Goal: Information Seeking & Learning: Check status

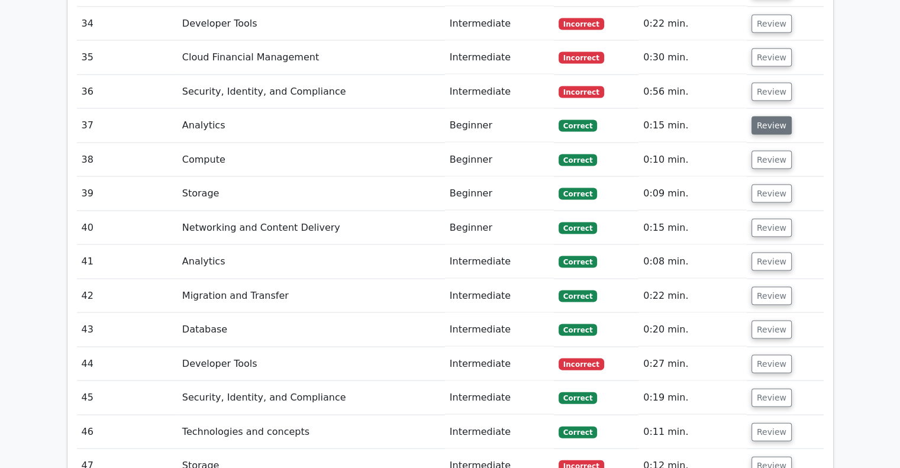
click at [756, 117] on button "Review" at bounding box center [771, 126] width 40 height 18
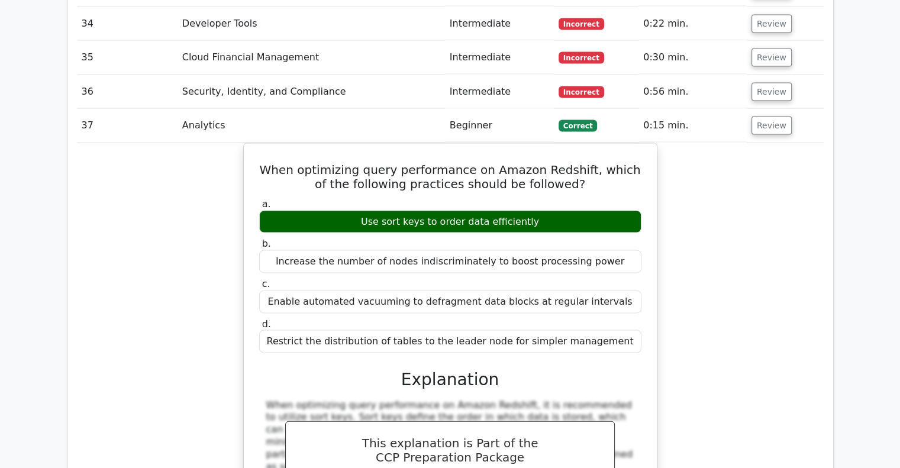
click at [751, 117] on button "Review" at bounding box center [771, 126] width 40 height 18
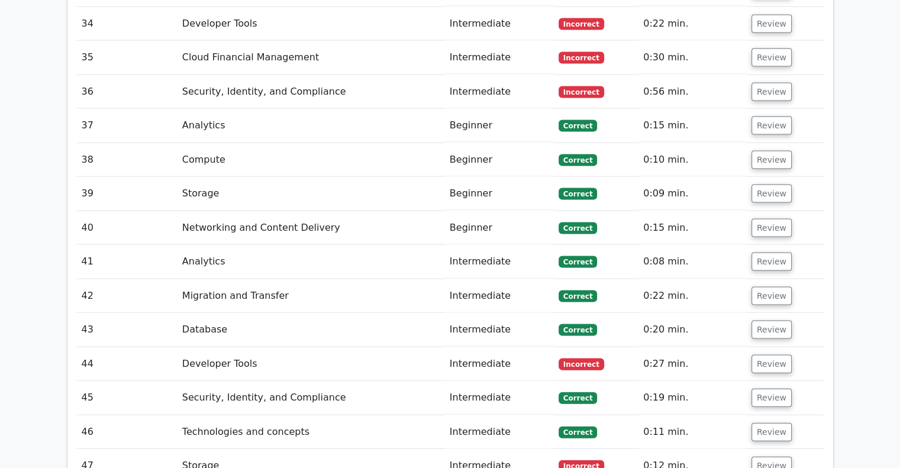
click at [811, 109] on td "Review" at bounding box center [784, 126] width 77 height 34
click at [771, 117] on button "Review" at bounding box center [771, 126] width 40 height 18
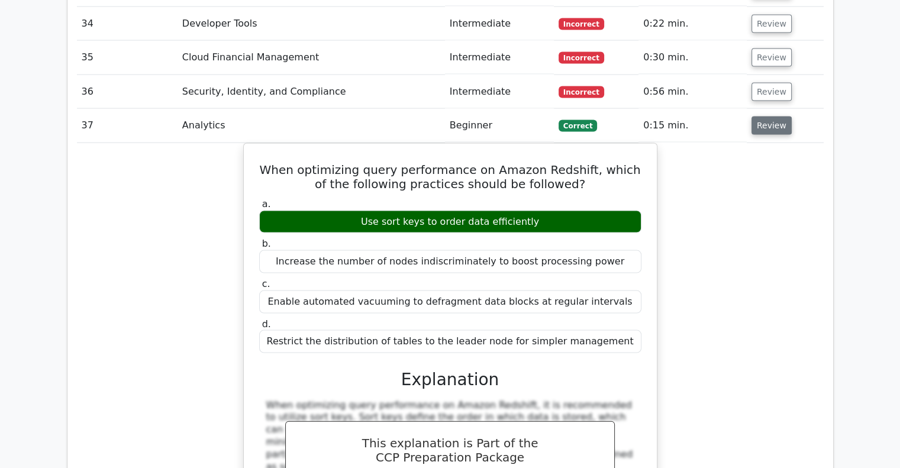
click at [770, 117] on button "Review" at bounding box center [771, 126] width 40 height 18
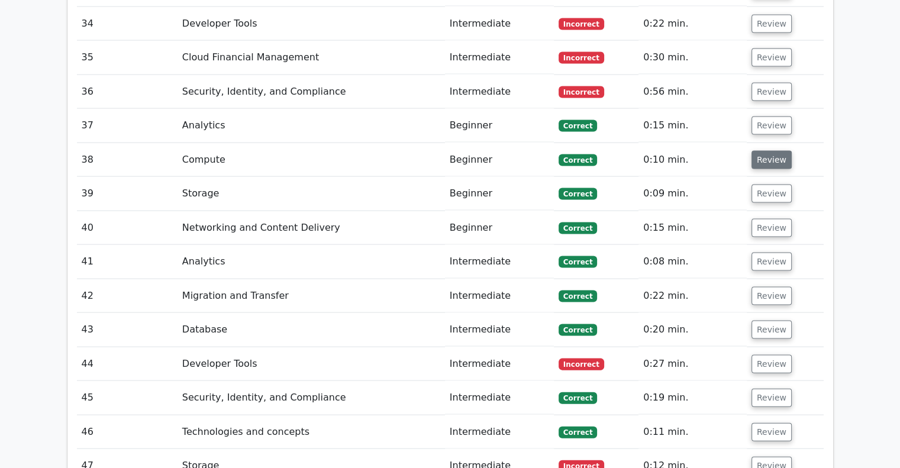
click at [756, 151] on button "Review" at bounding box center [771, 160] width 40 height 18
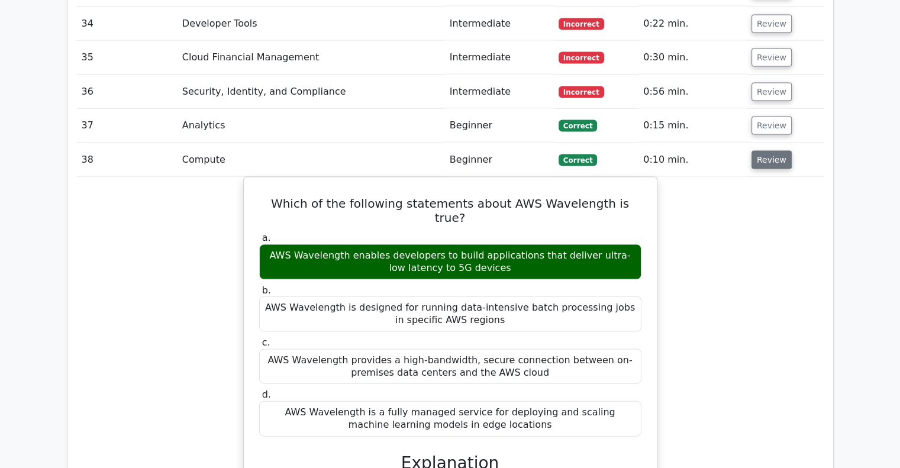
click at [767, 151] on button "Review" at bounding box center [771, 160] width 40 height 18
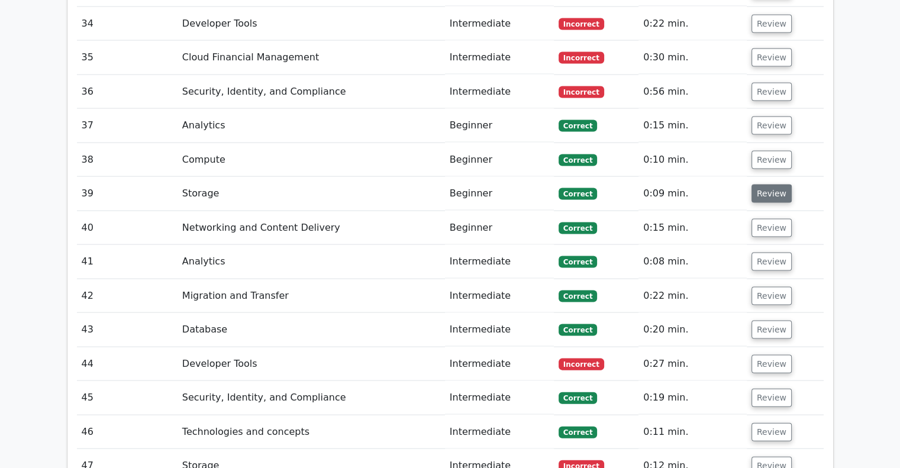
click at [758, 185] on button "Review" at bounding box center [771, 194] width 40 height 18
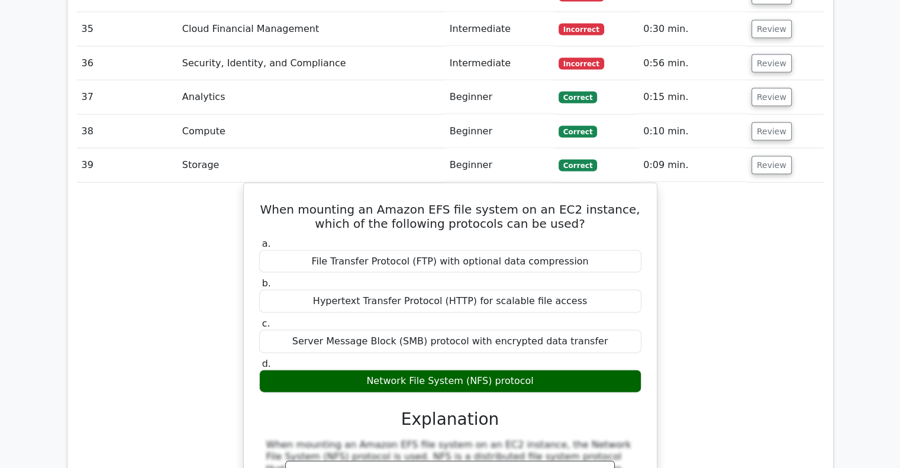
scroll to position [2475, 0]
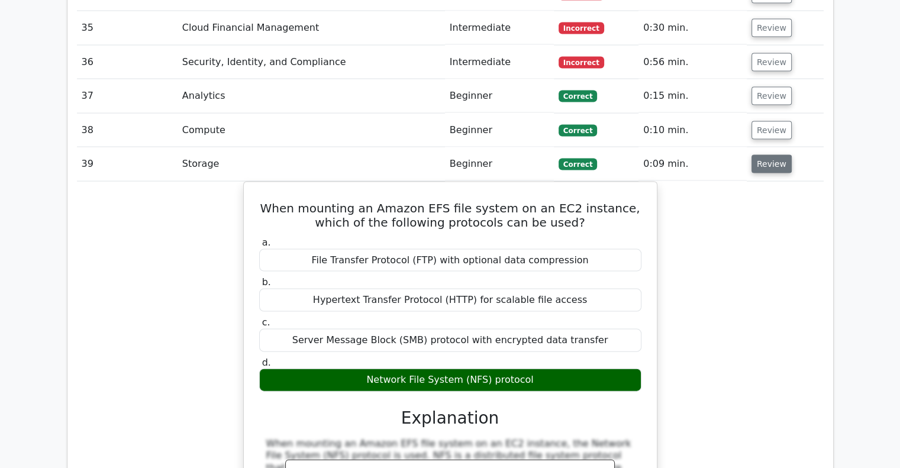
click at [771, 155] on button "Review" at bounding box center [771, 164] width 40 height 18
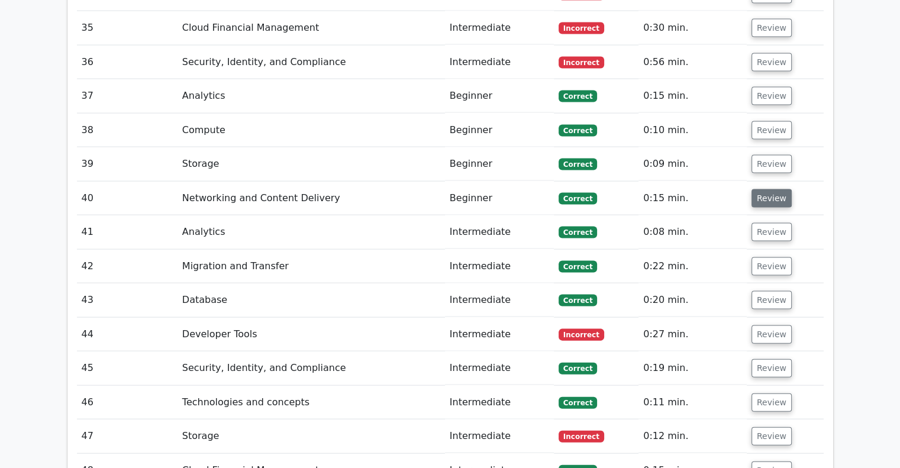
click at [764, 189] on button "Review" at bounding box center [771, 198] width 40 height 18
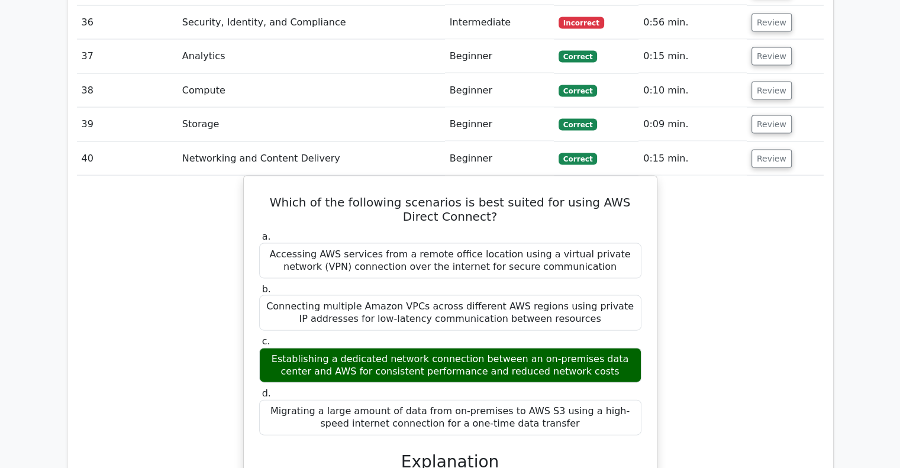
scroll to position [2515, 0]
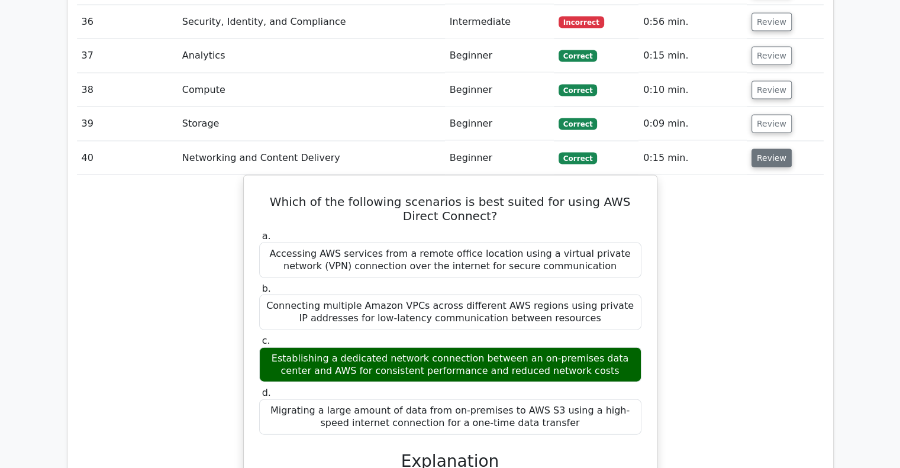
click at [766, 149] on button "Review" at bounding box center [771, 158] width 40 height 18
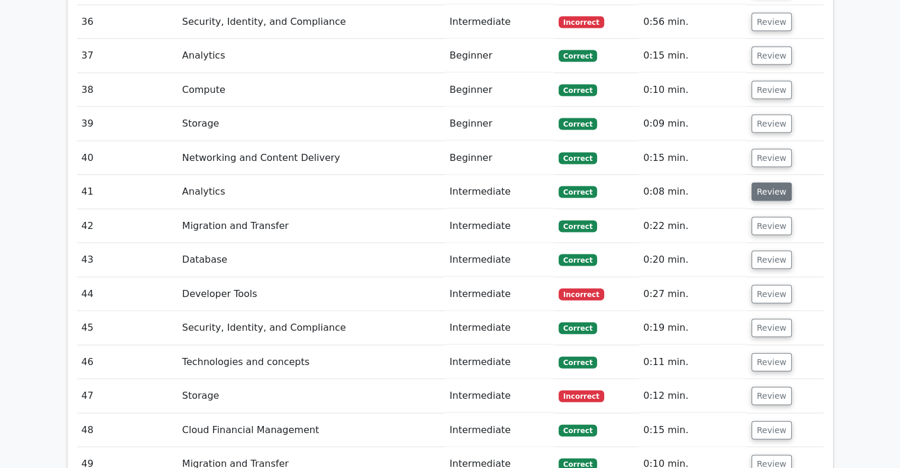
click at [768, 183] on button "Review" at bounding box center [771, 192] width 40 height 18
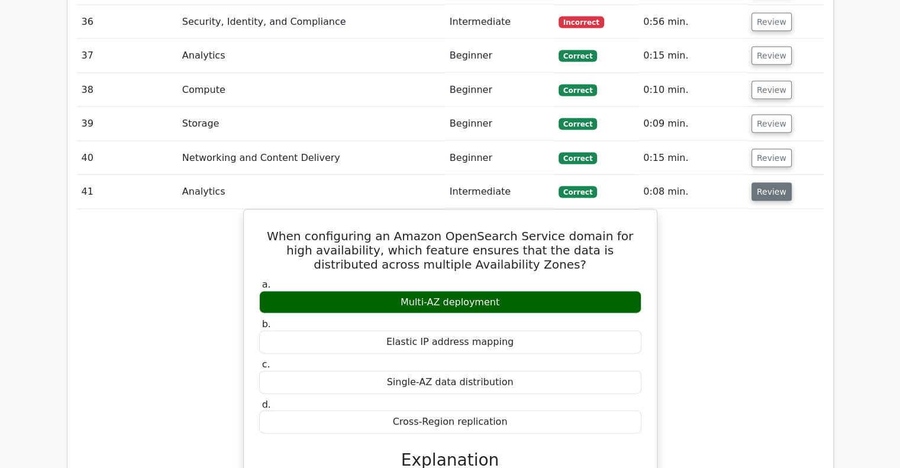
click at [767, 183] on button "Review" at bounding box center [771, 192] width 40 height 18
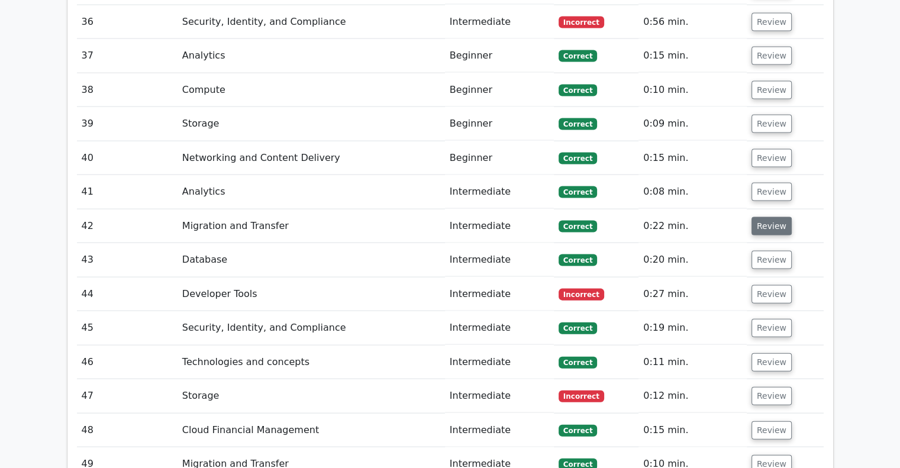
click at [776, 217] on button "Review" at bounding box center [771, 226] width 40 height 18
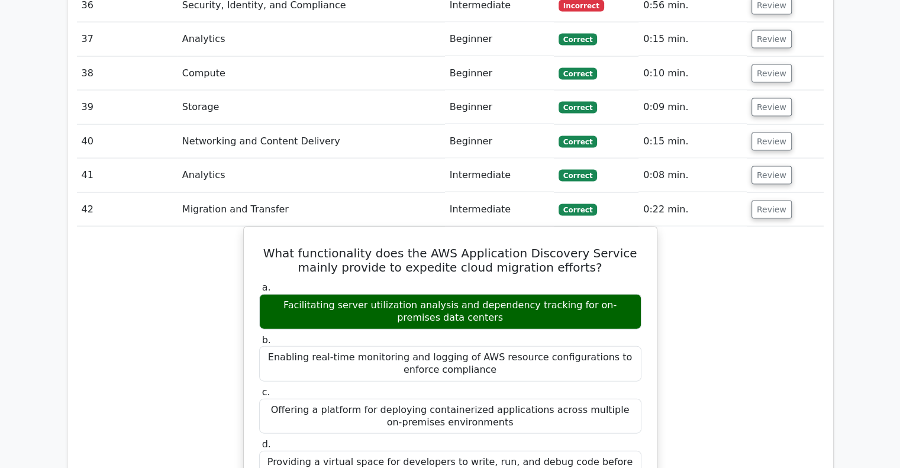
scroll to position [2531, 0]
click at [771, 201] on button "Review" at bounding box center [771, 210] width 40 height 18
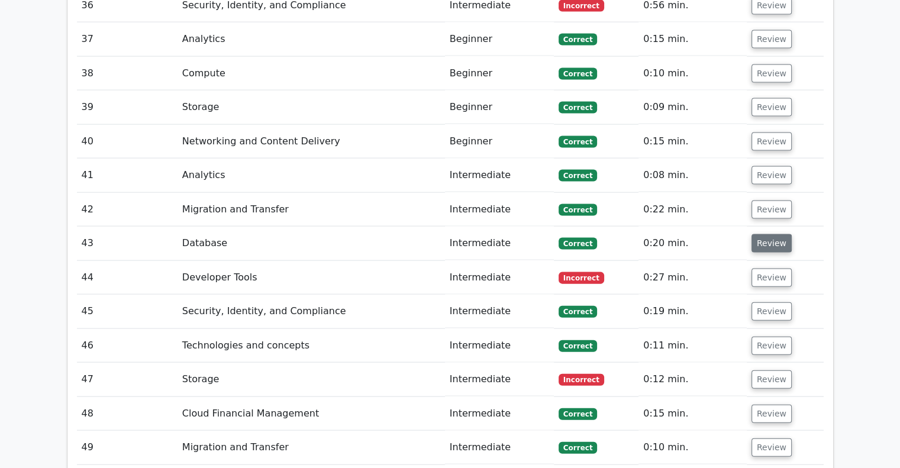
click at [767, 234] on button "Review" at bounding box center [771, 243] width 40 height 18
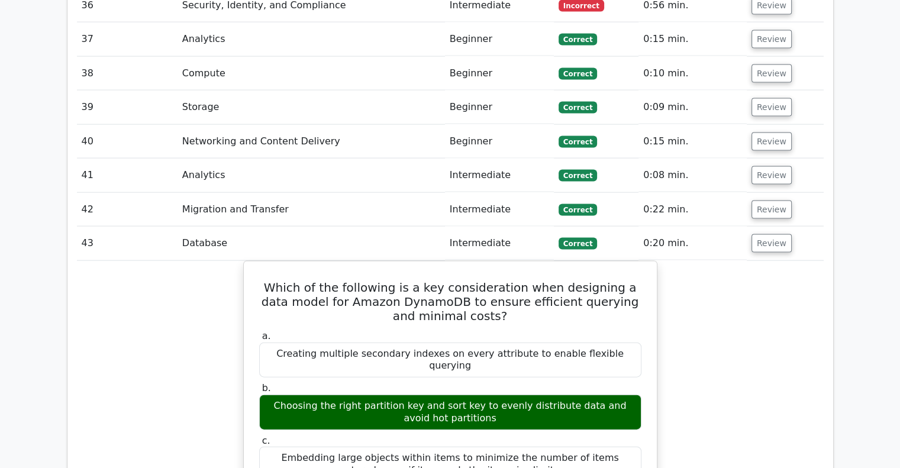
scroll to position [2552, 0]
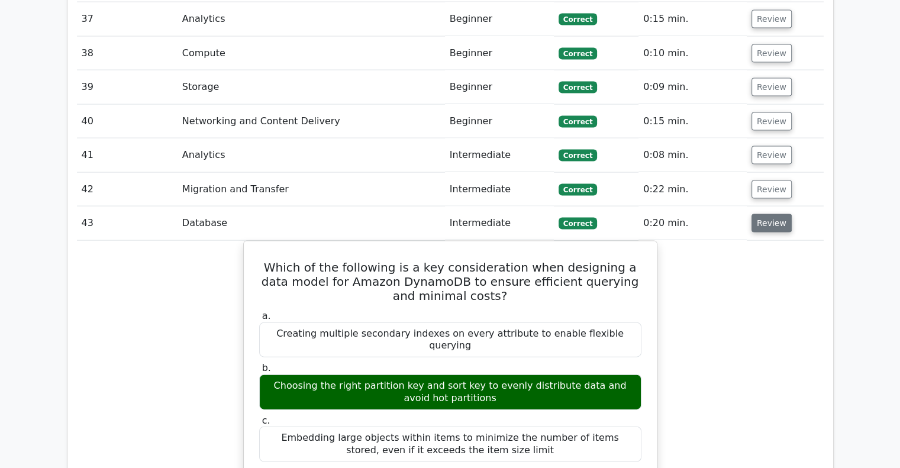
click at [776, 214] on button "Review" at bounding box center [771, 223] width 40 height 18
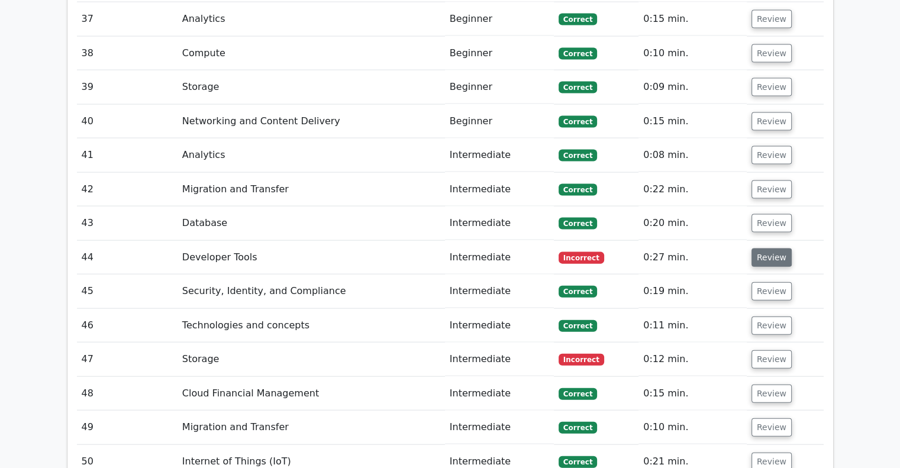
click at [763, 248] on button "Review" at bounding box center [771, 257] width 40 height 18
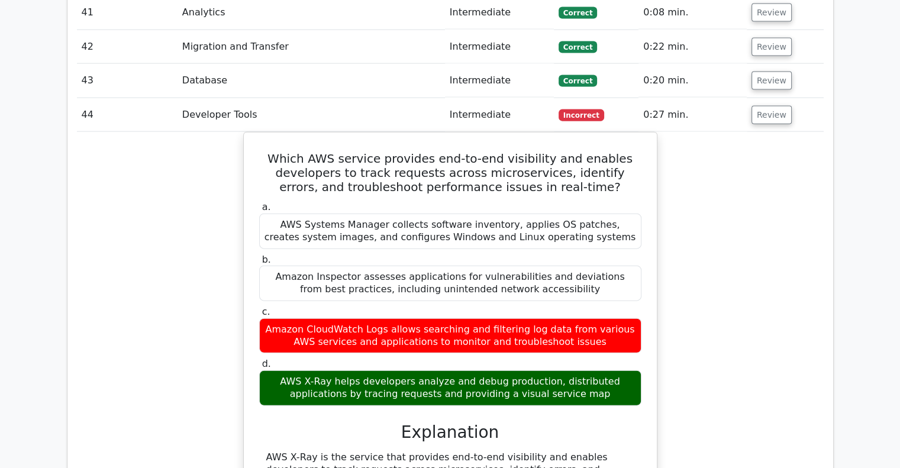
scroll to position [2692, 0]
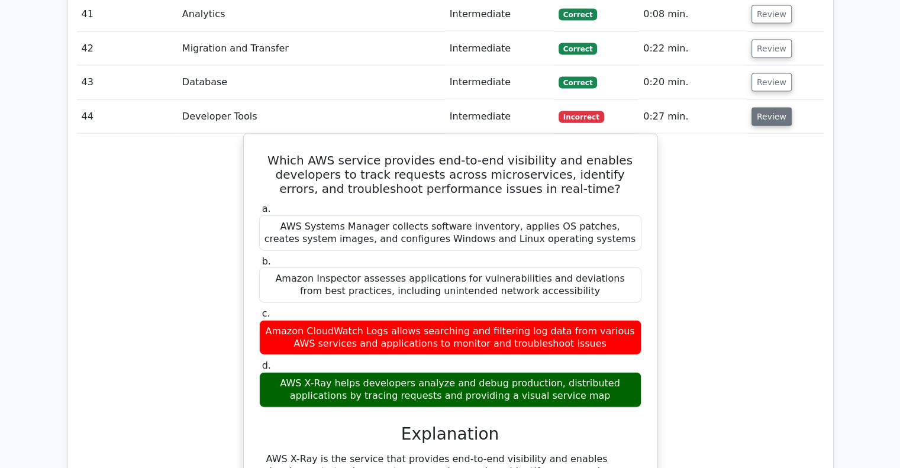
click at [762, 108] on button "Review" at bounding box center [771, 117] width 40 height 18
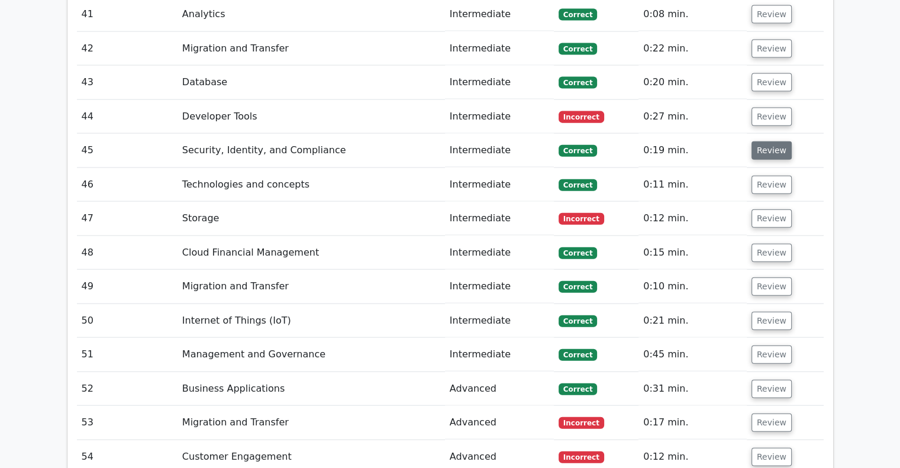
click at [767, 141] on button "Review" at bounding box center [771, 150] width 40 height 18
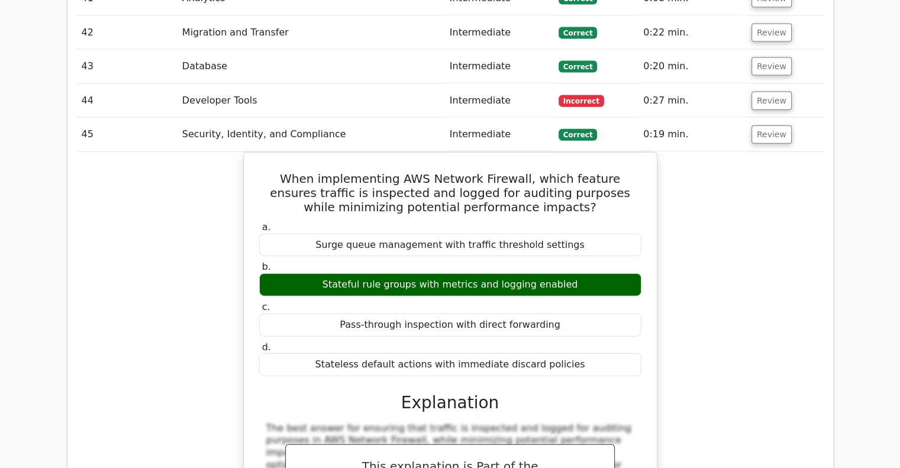
scroll to position [2708, 0]
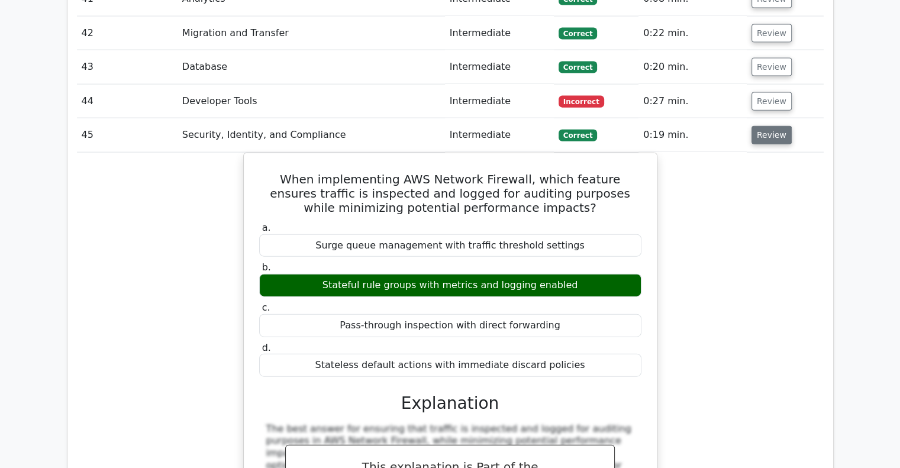
click at [766, 126] on button "Review" at bounding box center [771, 135] width 40 height 18
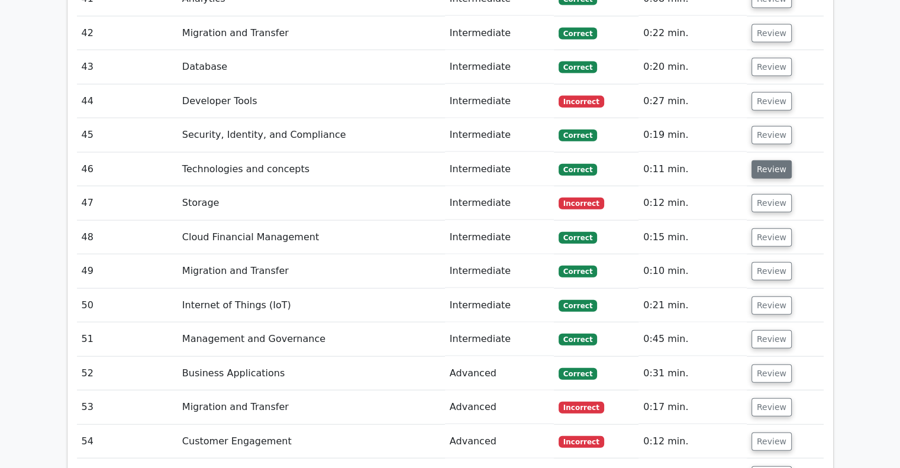
click at [770, 160] on button "Review" at bounding box center [771, 169] width 40 height 18
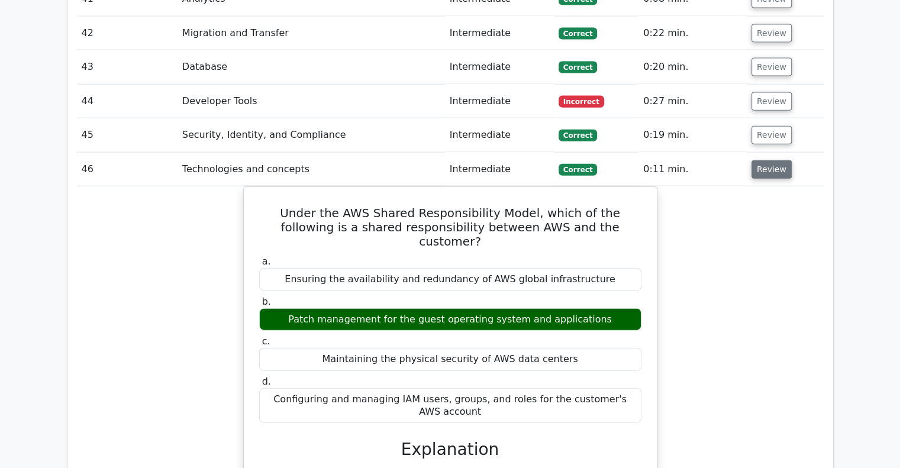
click at [769, 160] on button "Review" at bounding box center [771, 169] width 40 height 18
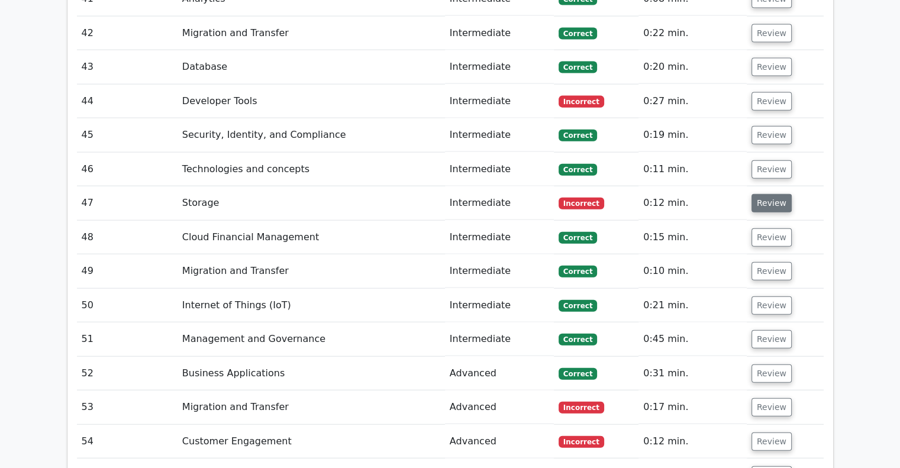
click at [766, 194] on button "Review" at bounding box center [771, 203] width 40 height 18
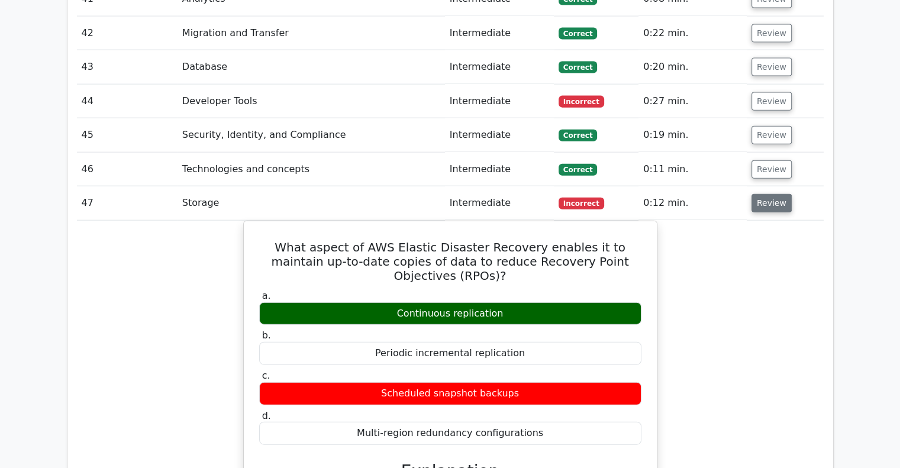
click at [773, 194] on button "Review" at bounding box center [771, 203] width 40 height 18
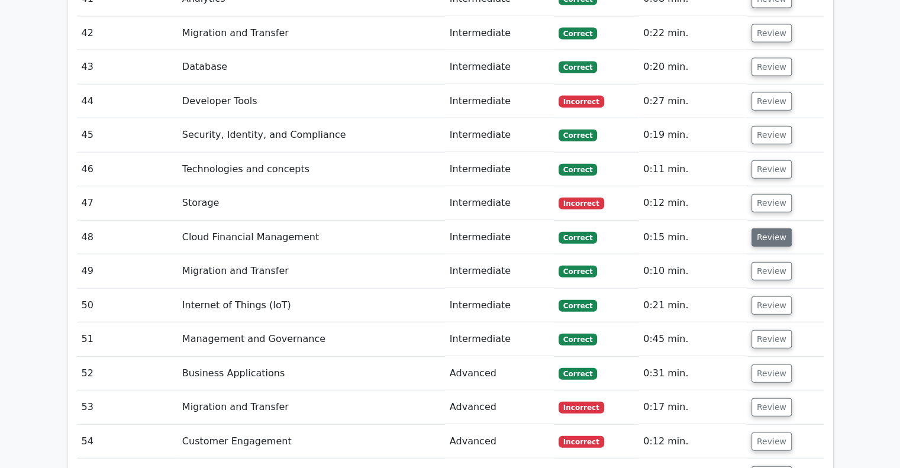
click at [771, 228] on button "Review" at bounding box center [771, 237] width 40 height 18
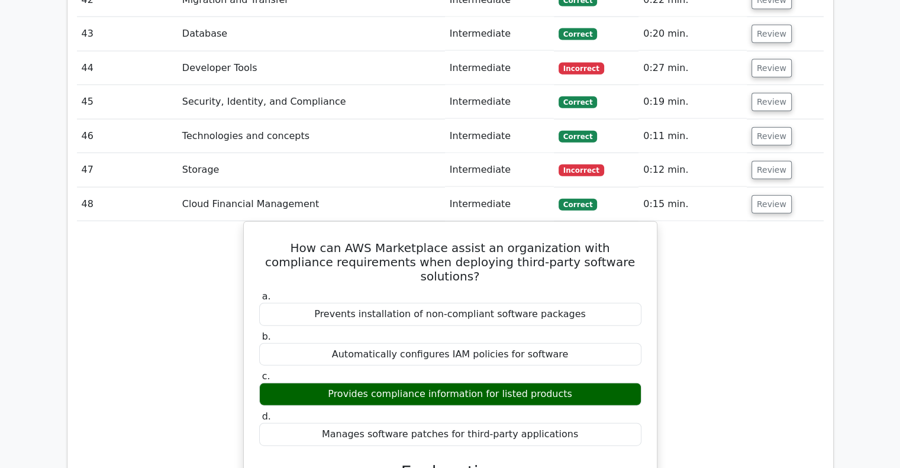
scroll to position [2742, 0]
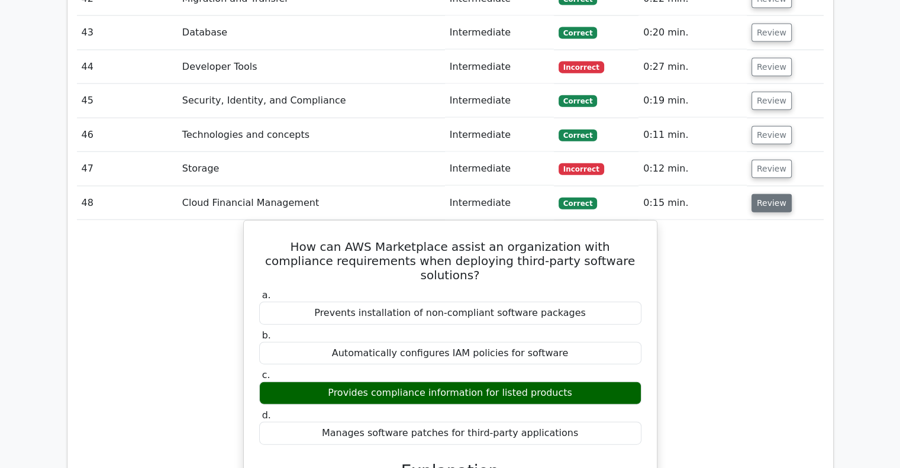
click at [775, 194] on button "Review" at bounding box center [771, 203] width 40 height 18
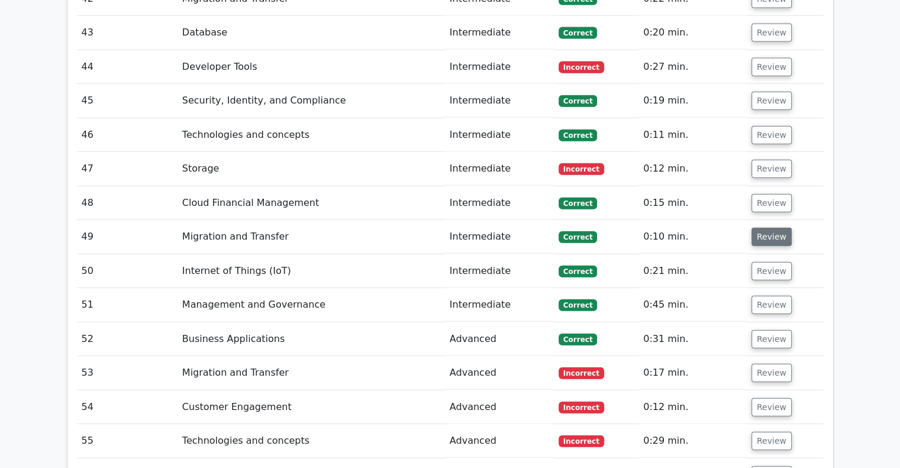
click at [774, 228] on button "Review" at bounding box center [771, 237] width 40 height 18
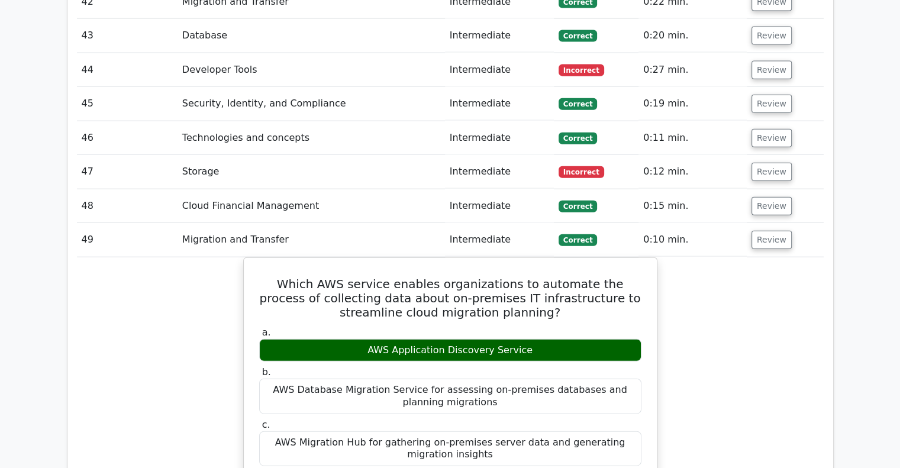
drag, startPoint x: 774, startPoint y: 181, endPoint x: 833, endPoint y: 170, distance: 60.2
click at [833, 170] on div "Question Analysis Question # Topic Difficulty Result Time Spent Action 1 Busine…" at bounding box center [450, 23] width 781 height 3021
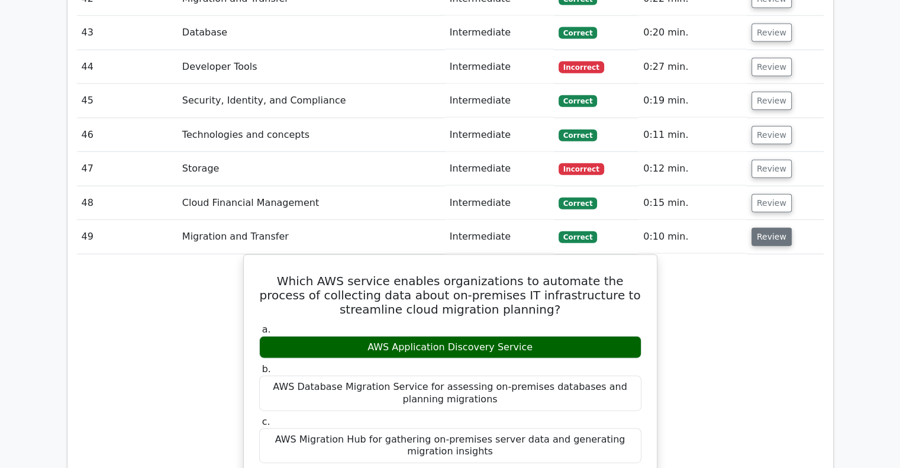
click at [771, 228] on button "Review" at bounding box center [771, 237] width 40 height 18
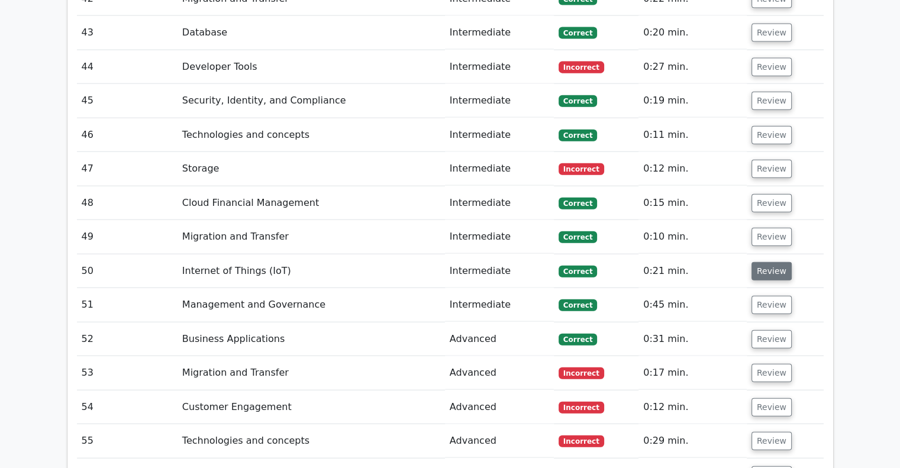
click at [774, 262] on button "Review" at bounding box center [771, 271] width 40 height 18
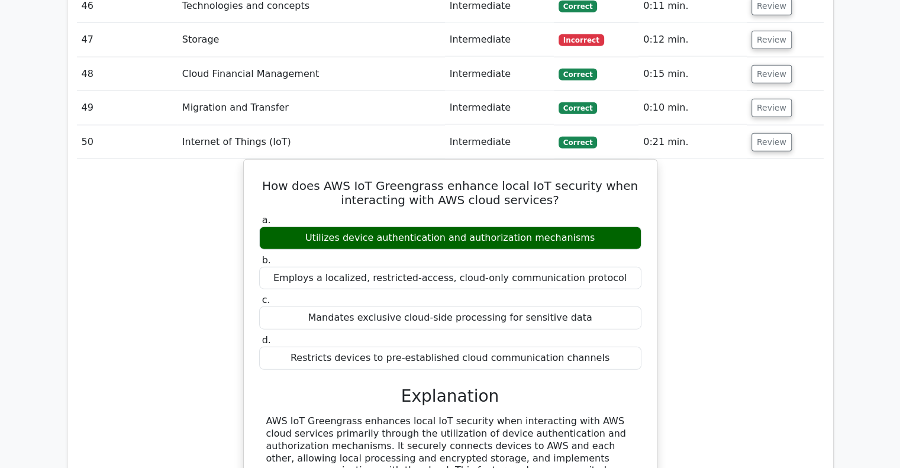
scroll to position [2870, 0]
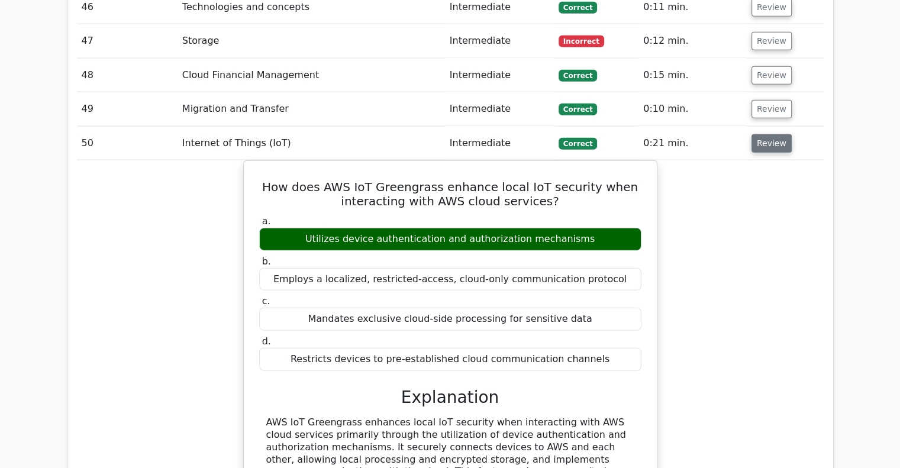
click at [759, 134] on button "Review" at bounding box center [771, 143] width 40 height 18
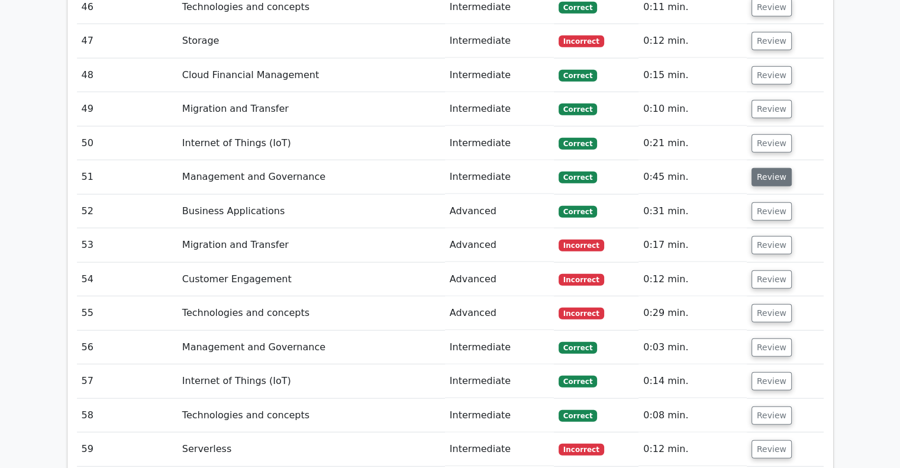
click at [771, 168] on button "Review" at bounding box center [771, 177] width 40 height 18
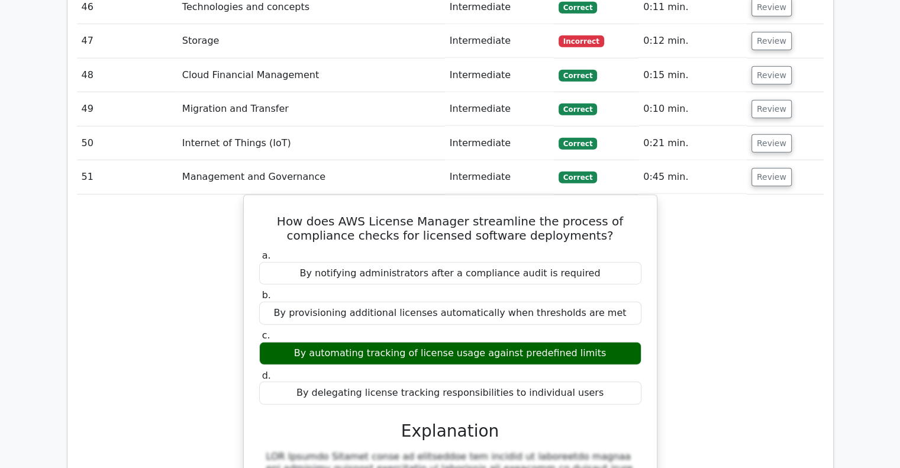
scroll to position [2912, 0]
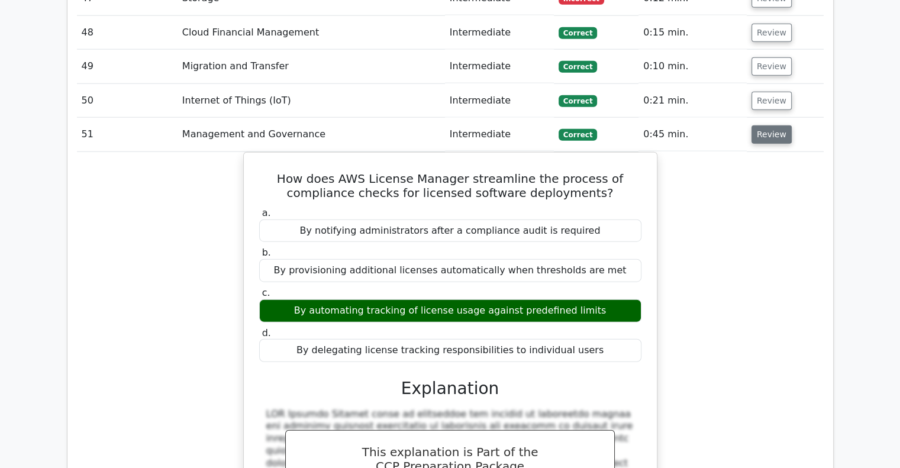
click at [776, 125] on button "Review" at bounding box center [771, 134] width 40 height 18
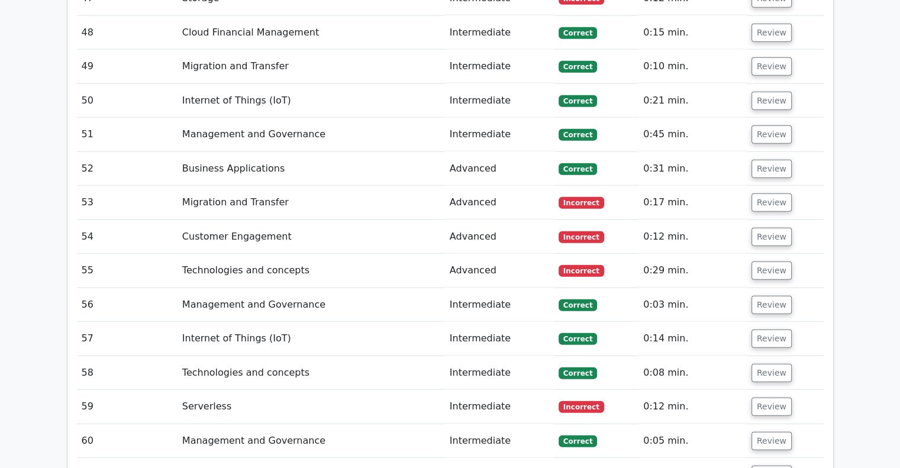
click at [775, 152] on td "Review" at bounding box center [784, 169] width 77 height 34
click at [775, 160] on button "Review" at bounding box center [771, 169] width 40 height 18
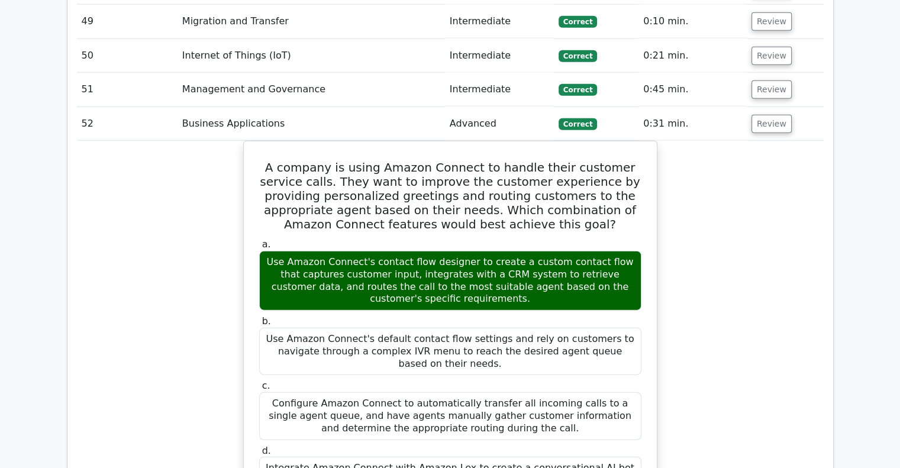
scroll to position [2957, 0]
click at [780, 115] on button "Review" at bounding box center [771, 124] width 40 height 18
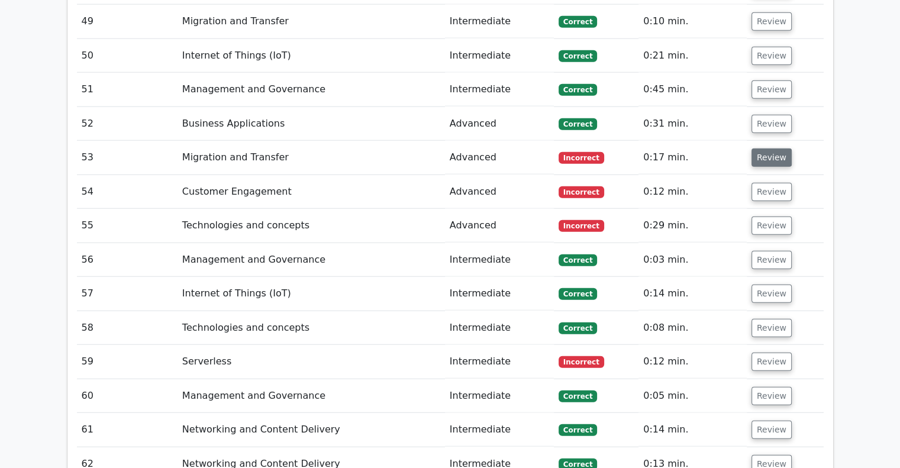
click at [769, 148] on button "Review" at bounding box center [771, 157] width 40 height 18
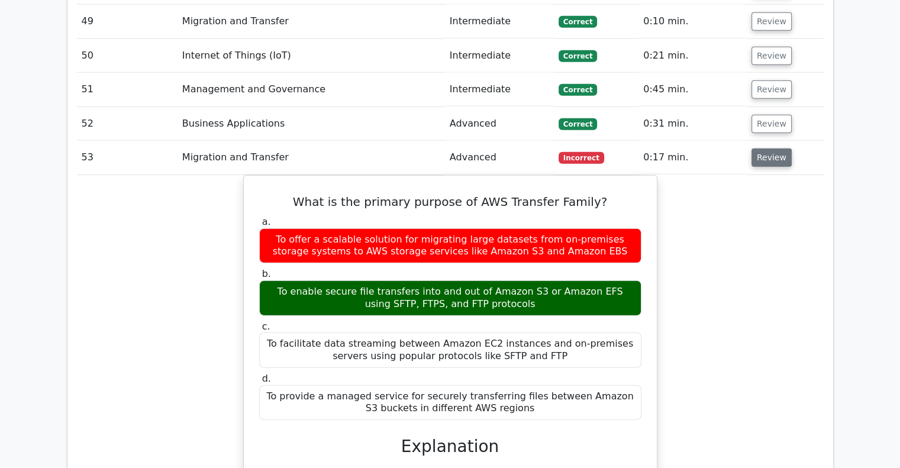
click at [780, 148] on button "Review" at bounding box center [771, 157] width 40 height 18
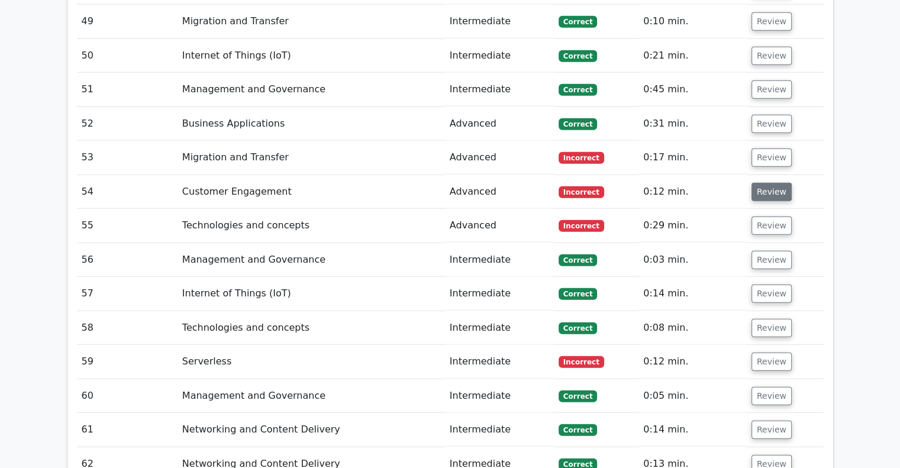
click at [762, 183] on button "Review" at bounding box center [771, 192] width 40 height 18
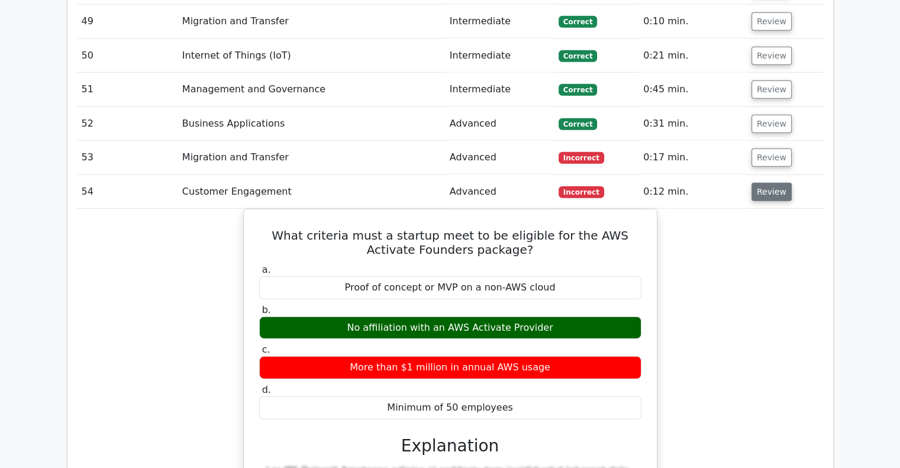
click at [757, 183] on button "Review" at bounding box center [771, 192] width 40 height 18
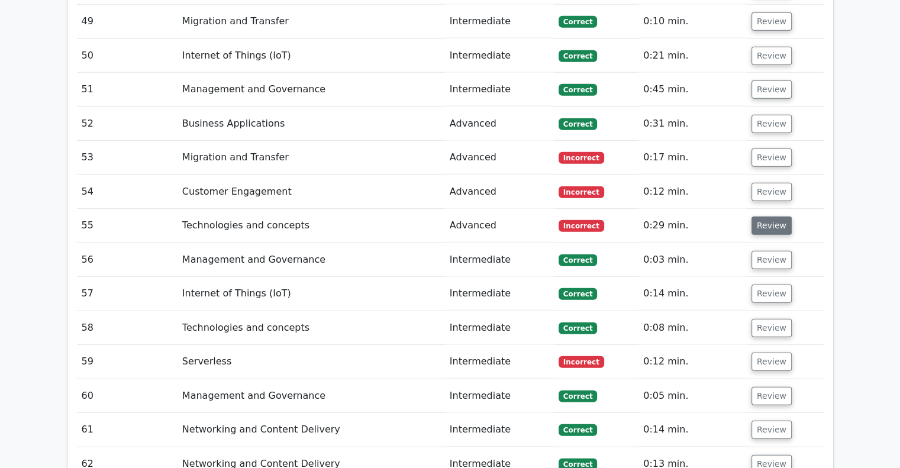
click at [755, 216] on button "Review" at bounding box center [771, 225] width 40 height 18
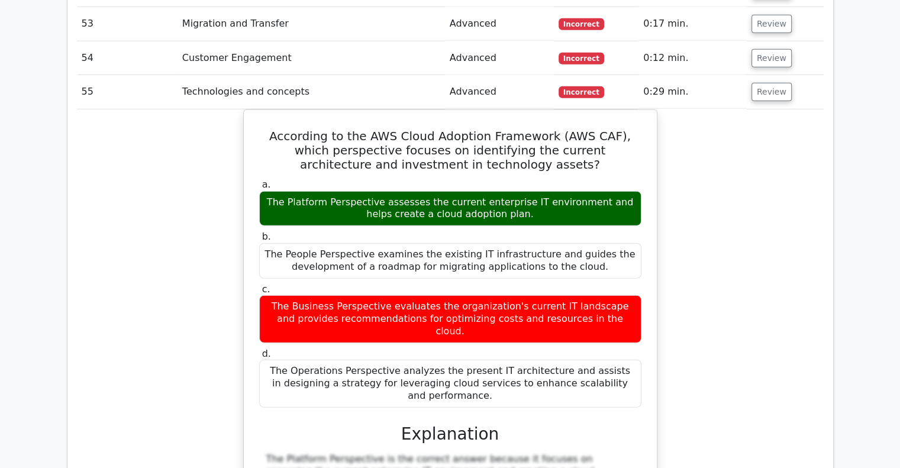
scroll to position [3089, 0]
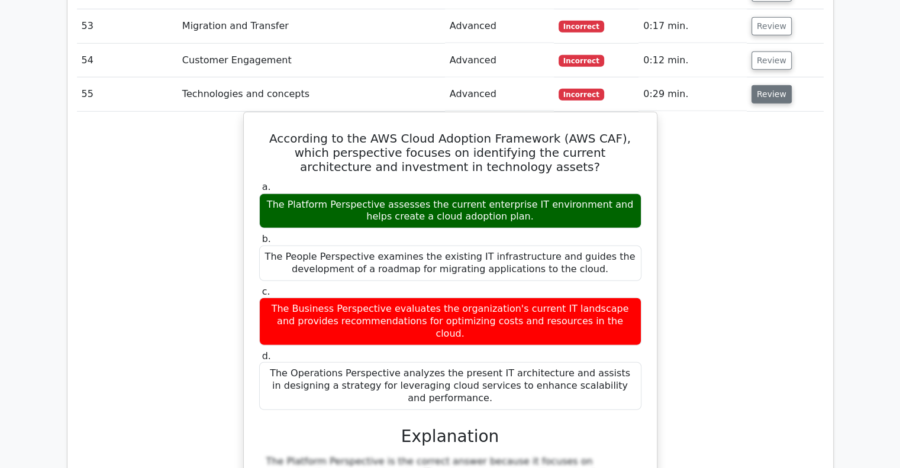
click at [769, 85] on button "Review" at bounding box center [771, 94] width 40 height 18
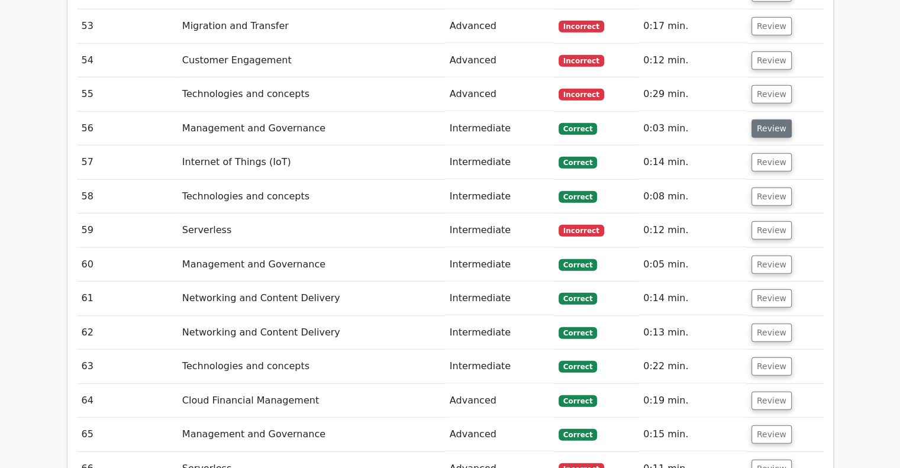
click at [769, 119] on button "Review" at bounding box center [771, 128] width 40 height 18
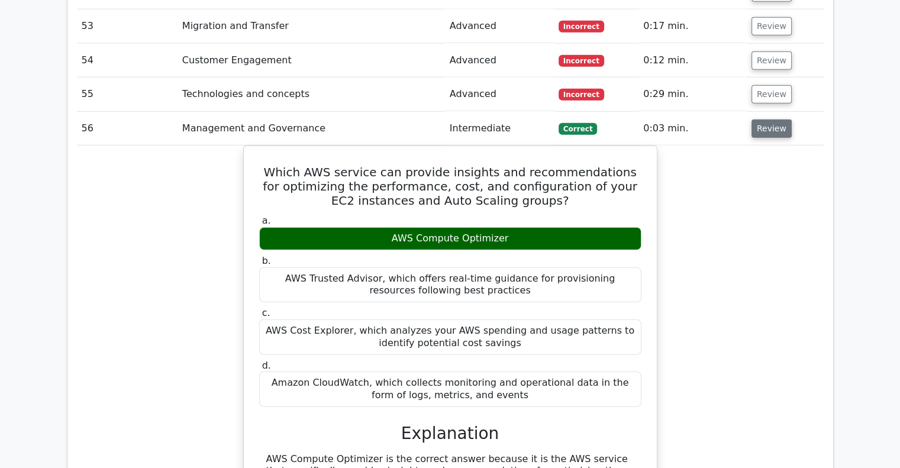
click at [776, 119] on button "Review" at bounding box center [771, 128] width 40 height 18
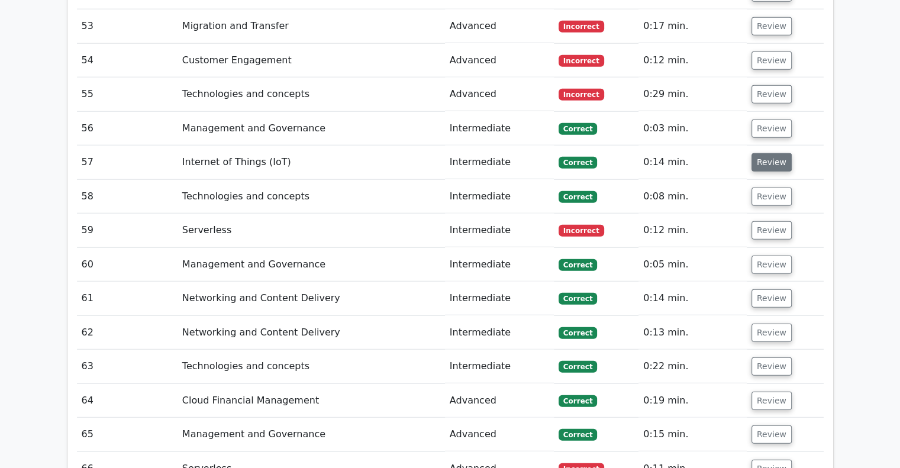
click at [769, 153] on button "Review" at bounding box center [771, 162] width 40 height 18
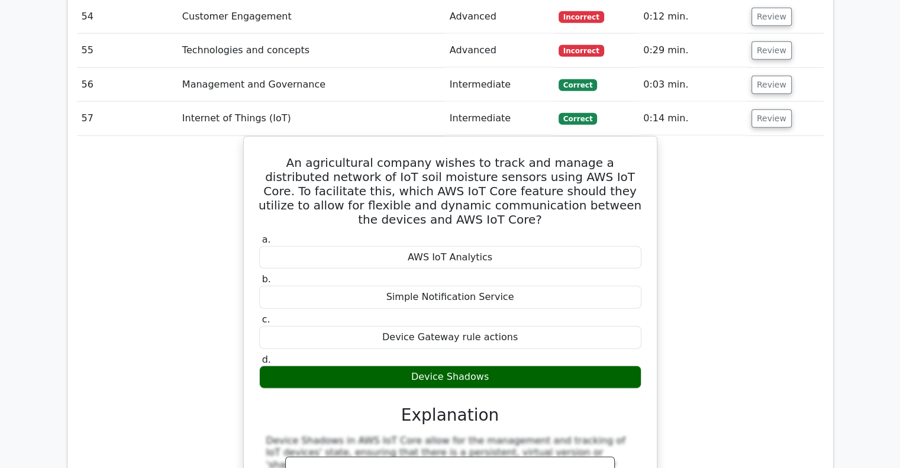
scroll to position [3134, 0]
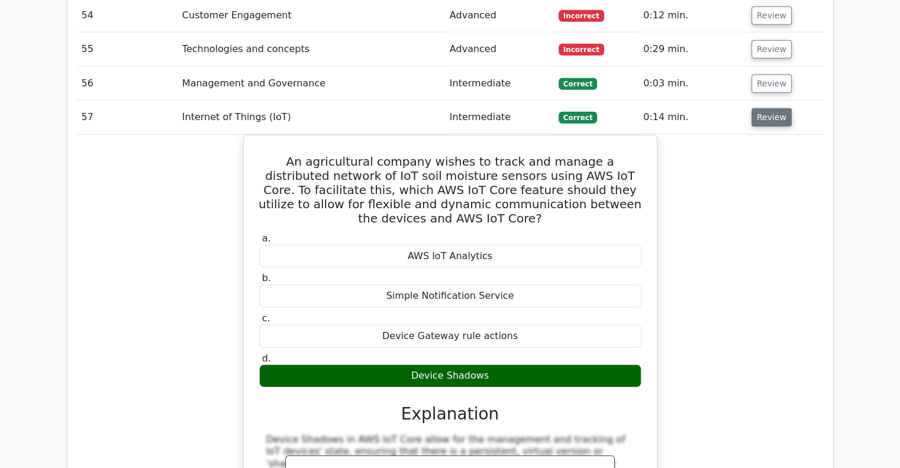
click at [777, 108] on button "Review" at bounding box center [771, 117] width 40 height 18
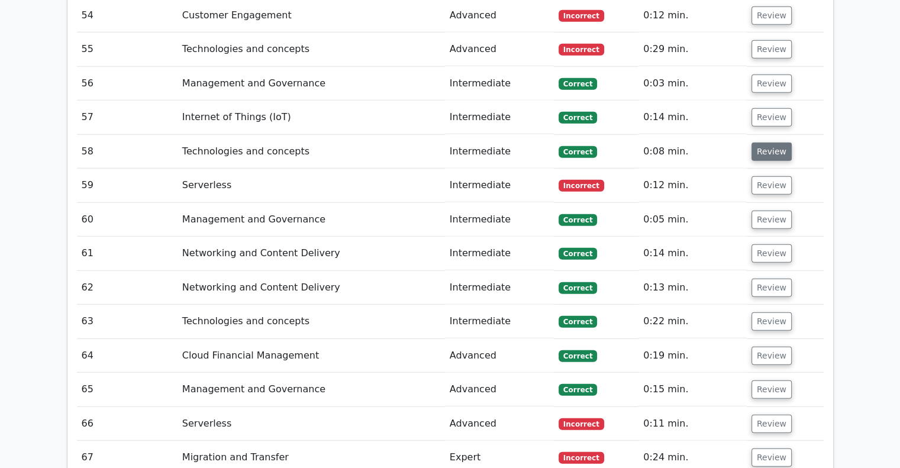
click at [764, 143] on button "Review" at bounding box center [771, 152] width 40 height 18
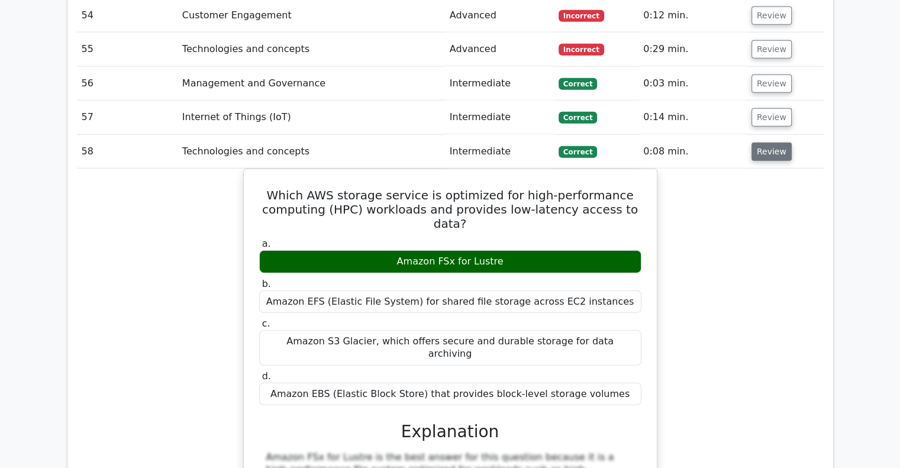
click at [761, 143] on button "Review" at bounding box center [771, 152] width 40 height 18
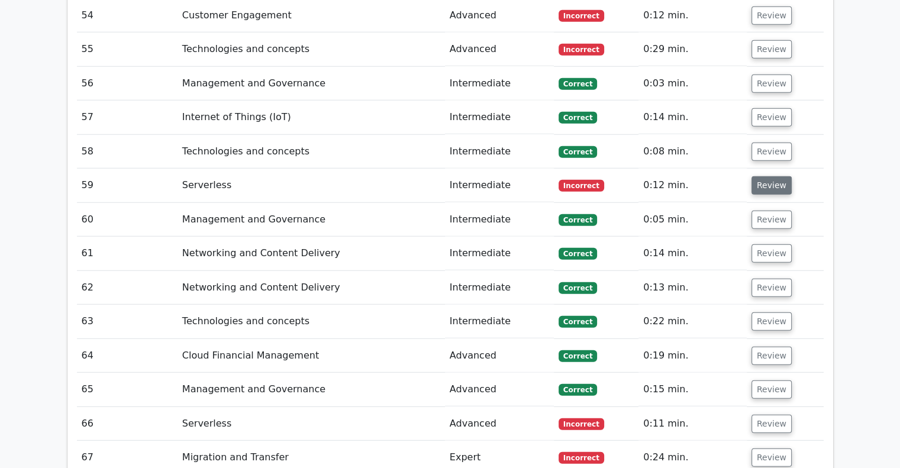
click at [761, 176] on button "Review" at bounding box center [771, 185] width 40 height 18
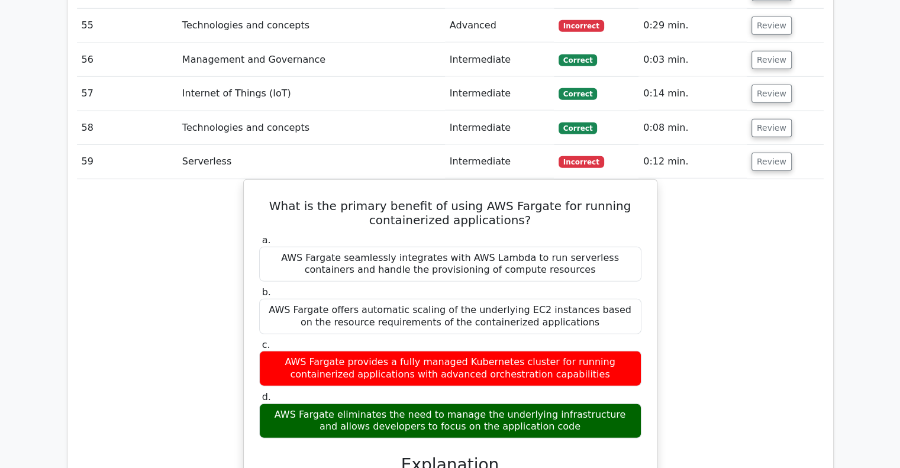
scroll to position [3158, 0]
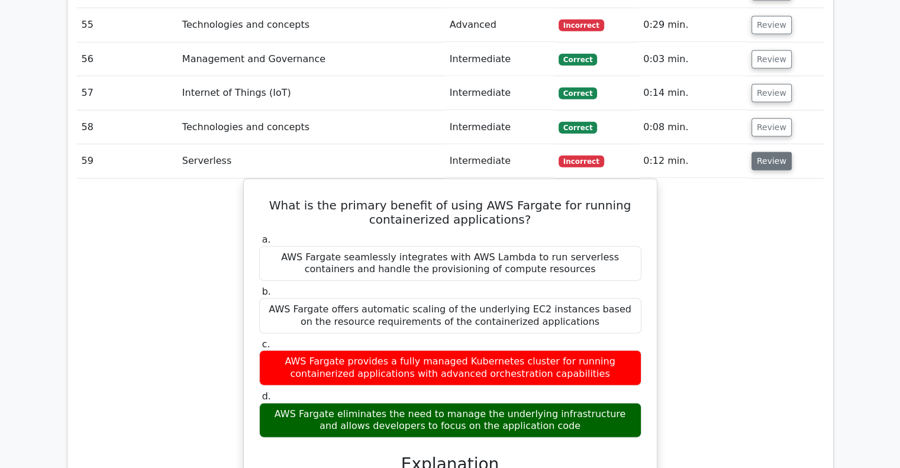
click at [758, 152] on button "Review" at bounding box center [771, 161] width 40 height 18
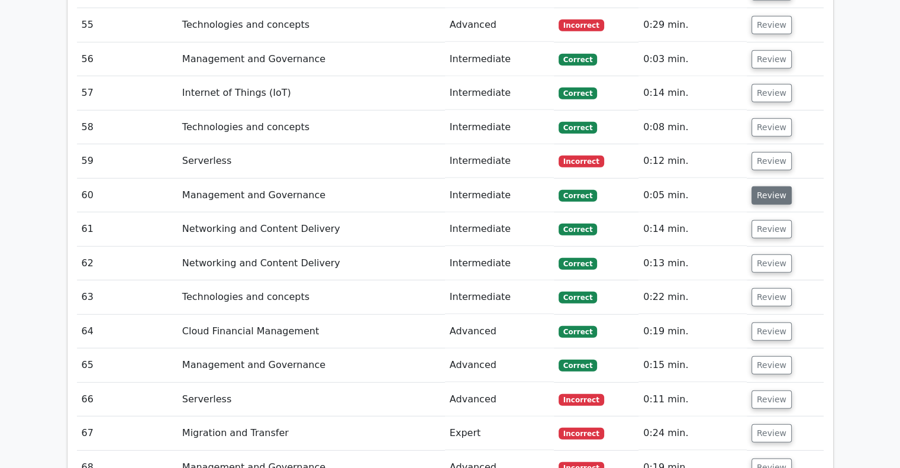
click at [767, 186] on button "Review" at bounding box center [771, 195] width 40 height 18
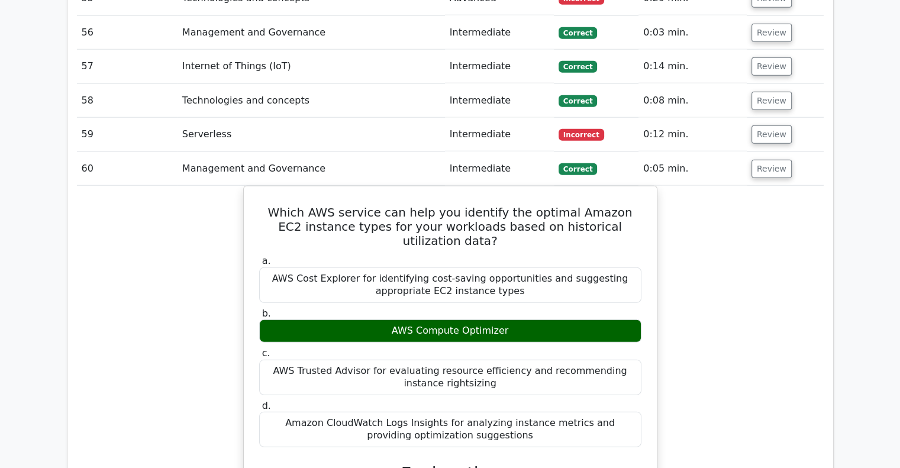
scroll to position [3187, 0]
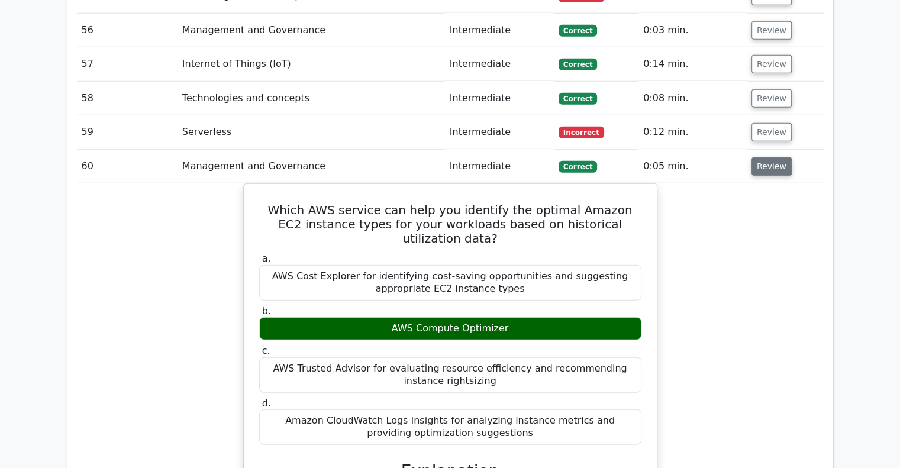
click at [776, 157] on button "Review" at bounding box center [771, 166] width 40 height 18
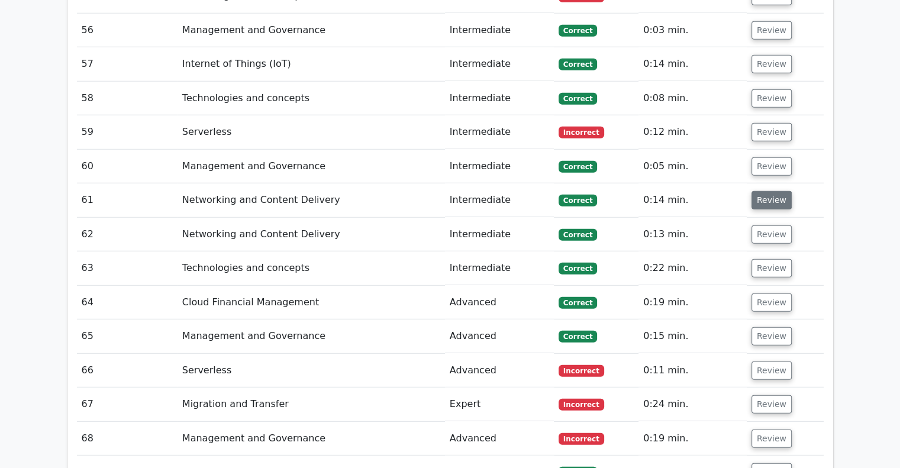
click at [767, 191] on button "Review" at bounding box center [771, 200] width 40 height 18
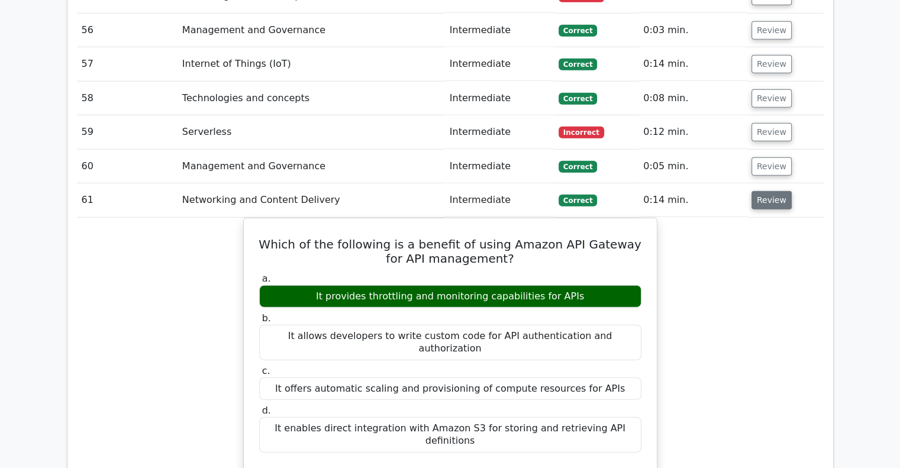
click at [768, 191] on button "Review" at bounding box center [771, 200] width 40 height 18
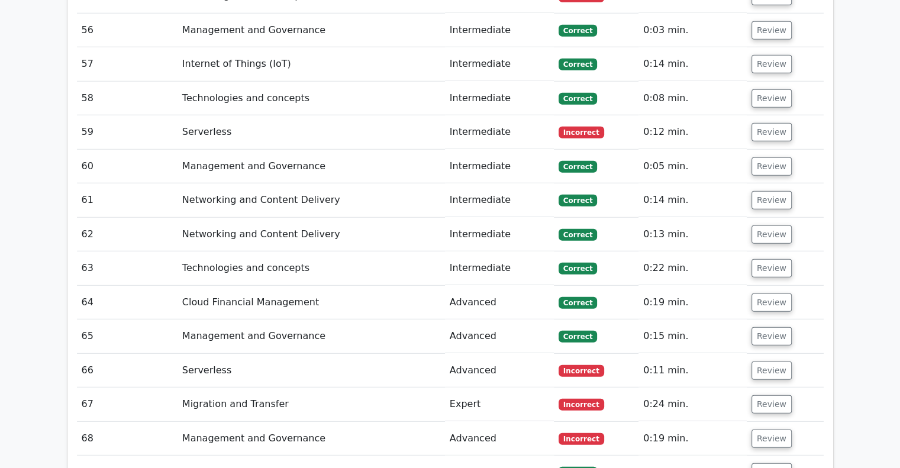
click at [765, 218] on td "Review" at bounding box center [784, 235] width 77 height 34
click at [768, 225] on button "Review" at bounding box center [771, 234] width 40 height 18
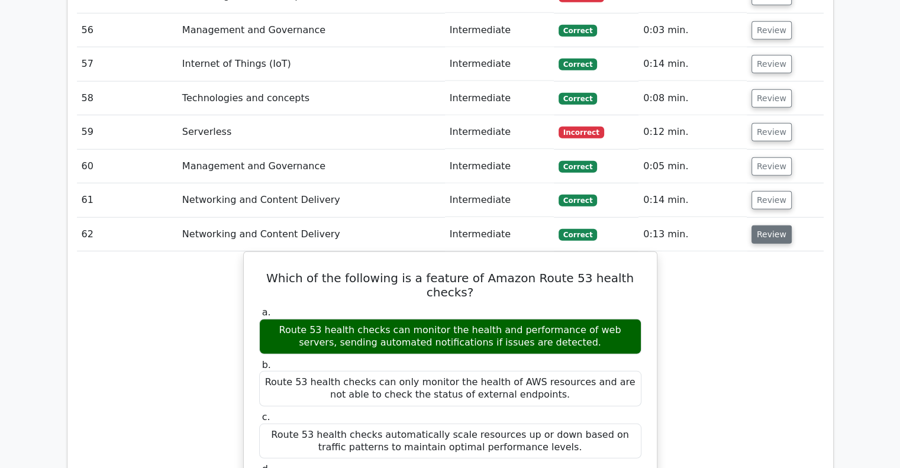
click at [772, 225] on button "Review" at bounding box center [771, 234] width 40 height 18
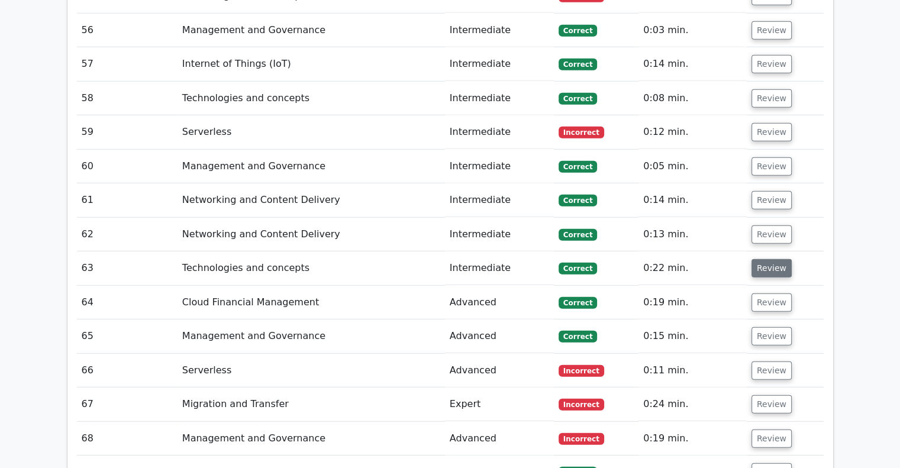
click at [771, 259] on button "Review" at bounding box center [771, 268] width 40 height 18
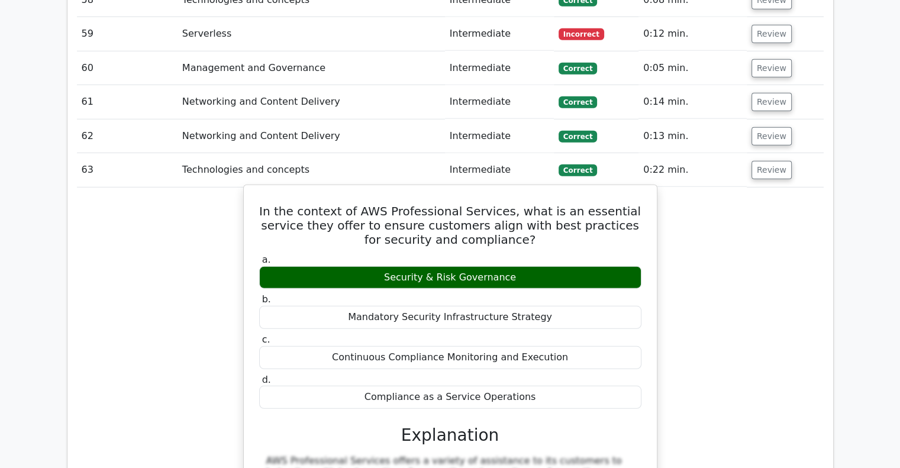
scroll to position [3286, 0]
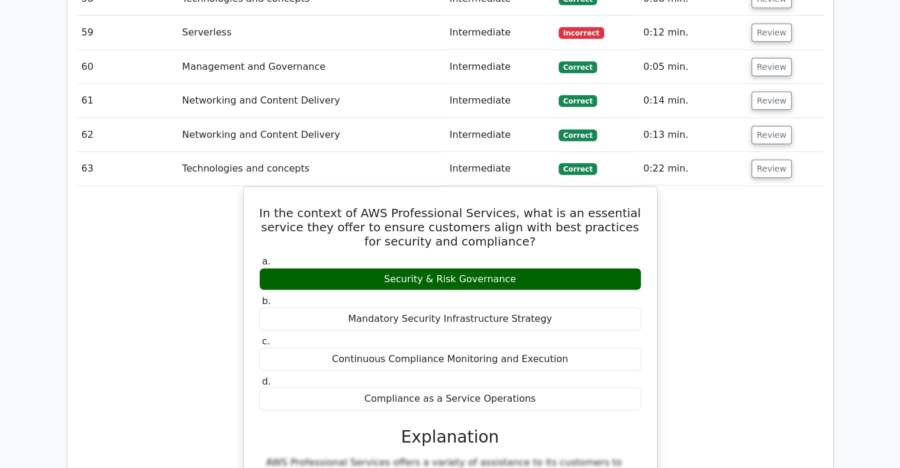
click at [765, 160] on button "Review" at bounding box center [771, 169] width 40 height 18
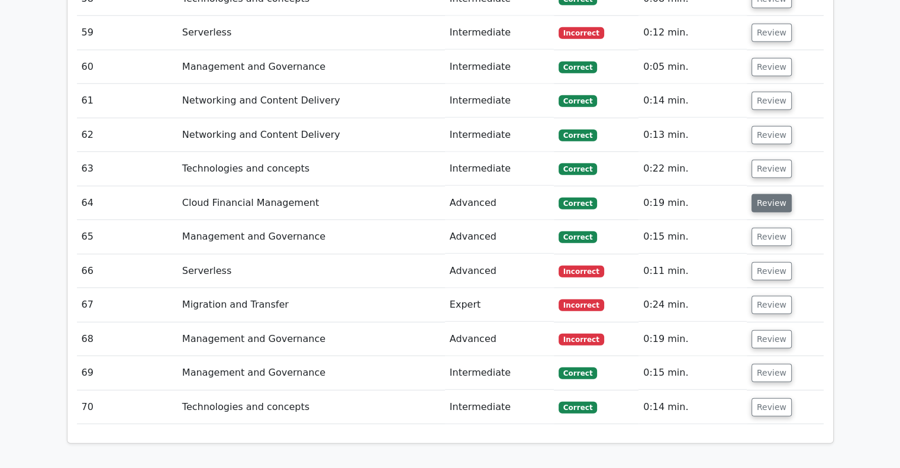
click at [760, 194] on button "Review" at bounding box center [771, 203] width 40 height 18
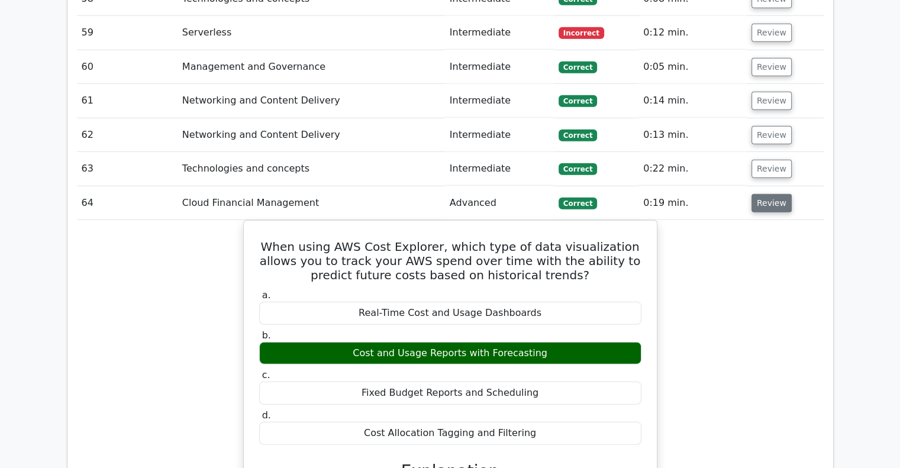
click at [761, 194] on button "Review" at bounding box center [771, 203] width 40 height 18
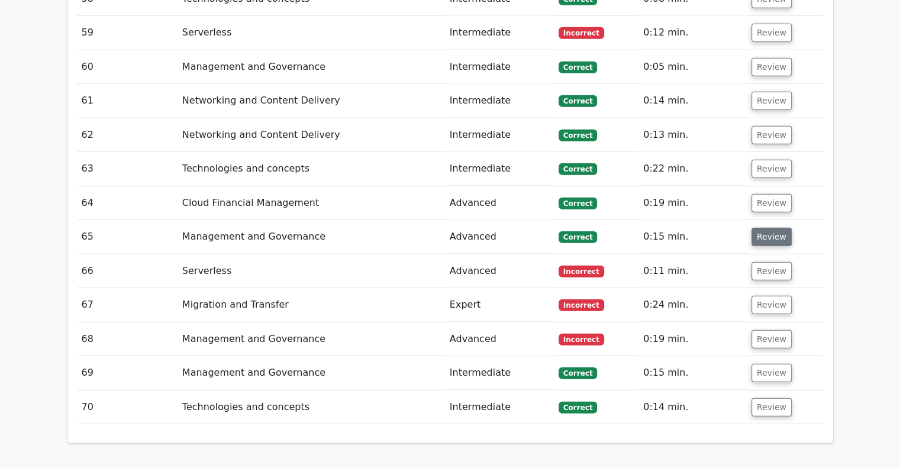
click at [761, 228] on button "Review" at bounding box center [771, 237] width 40 height 18
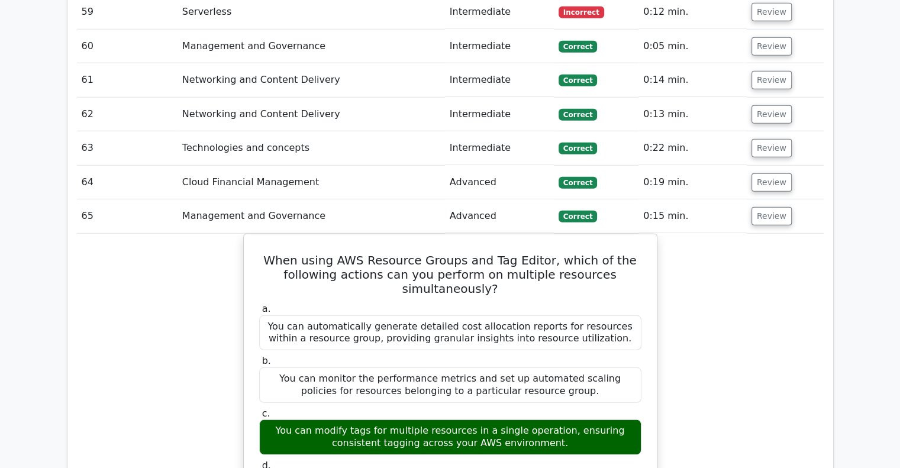
scroll to position [3309, 0]
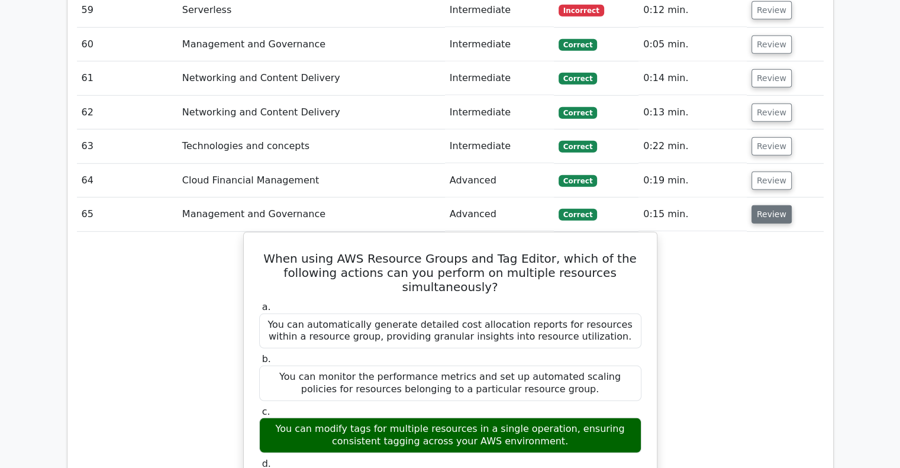
click at [762, 205] on button "Review" at bounding box center [771, 214] width 40 height 18
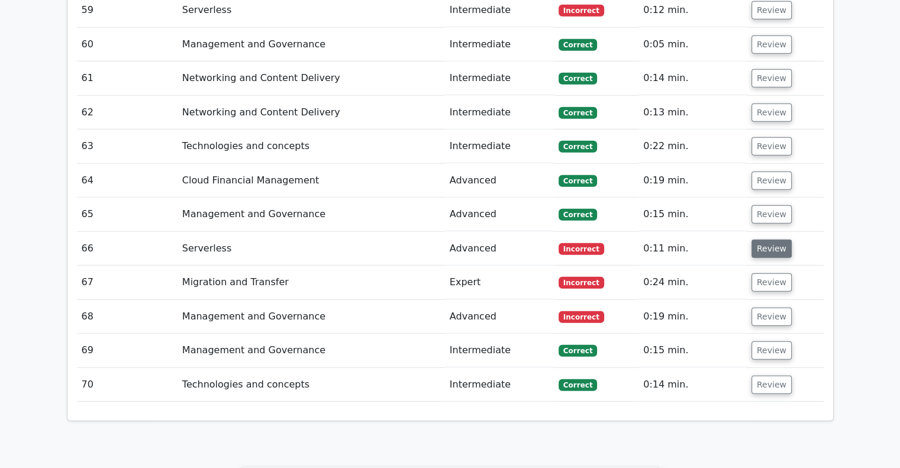
click at [759, 240] on button "Review" at bounding box center [771, 249] width 40 height 18
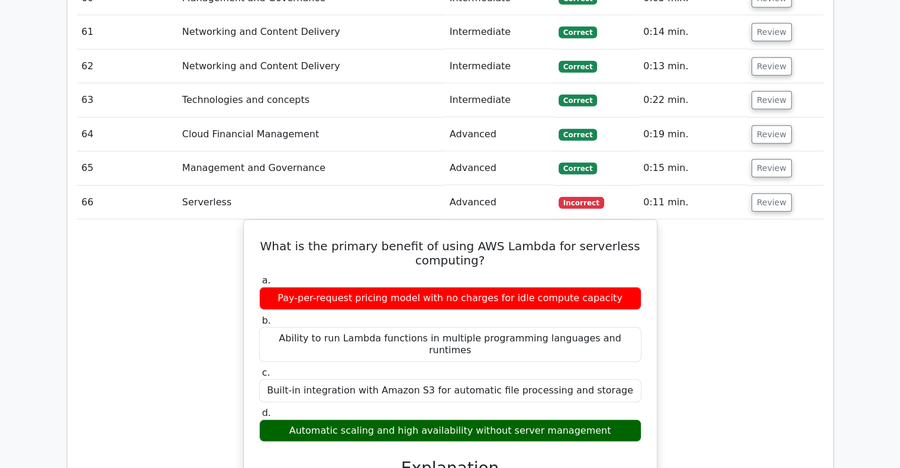
scroll to position [3355, 0]
click at [771, 193] on button "Review" at bounding box center [771, 202] width 40 height 18
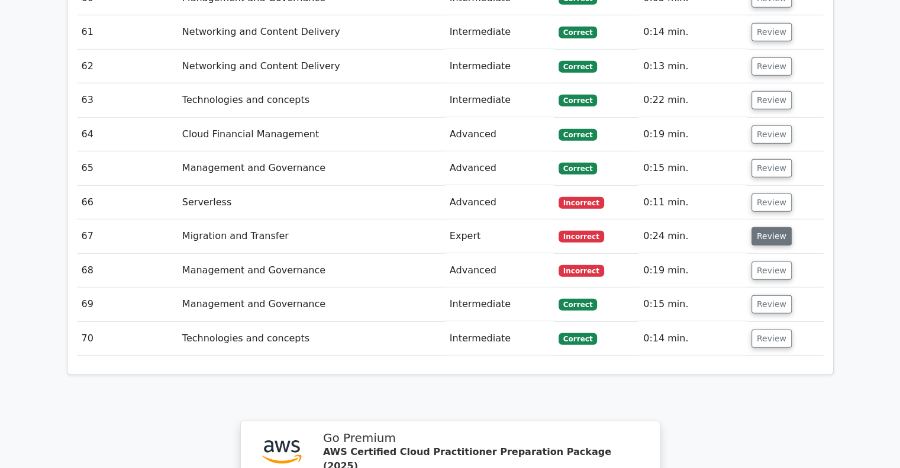
click at [771, 227] on button "Review" at bounding box center [771, 236] width 40 height 18
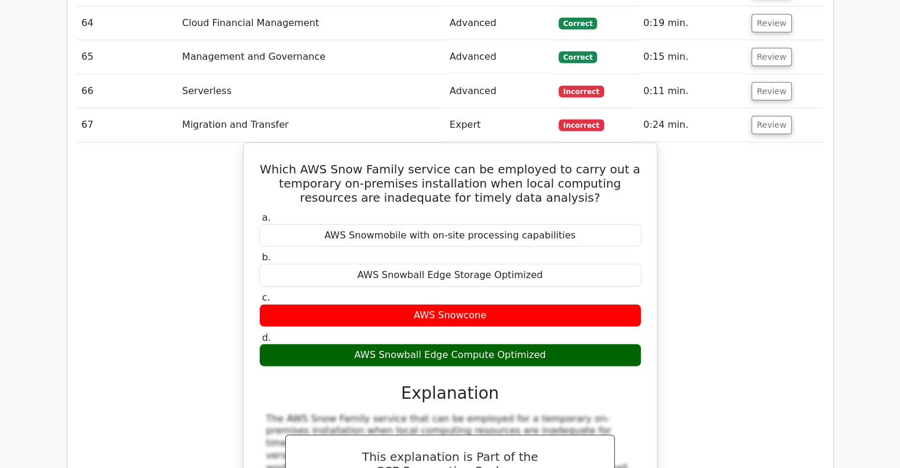
scroll to position [3465, 0]
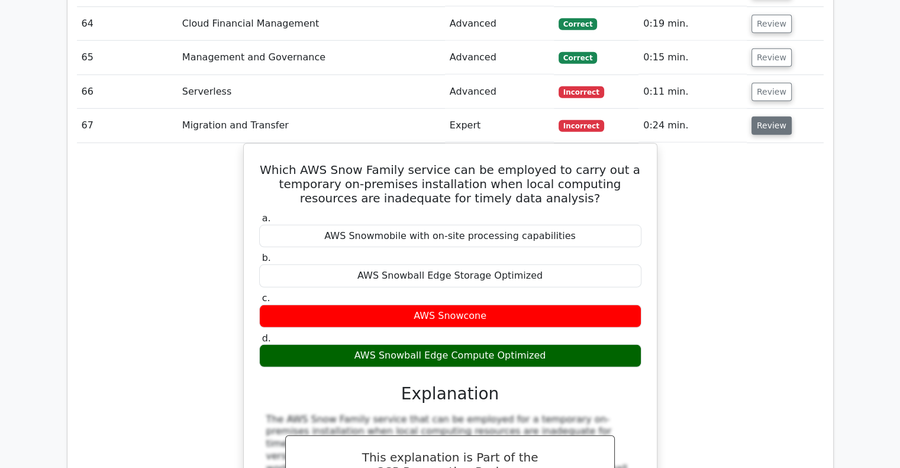
click at [774, 117] on button "Review" at bounding box center [771, 126] width 40 height 18
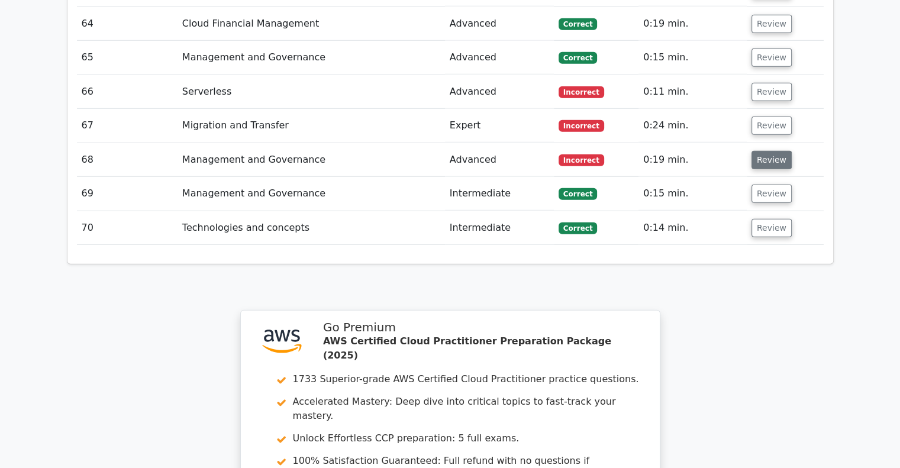
click at [771, 151] on button "Review" at bounding box center [771, 160] width 40 height 18
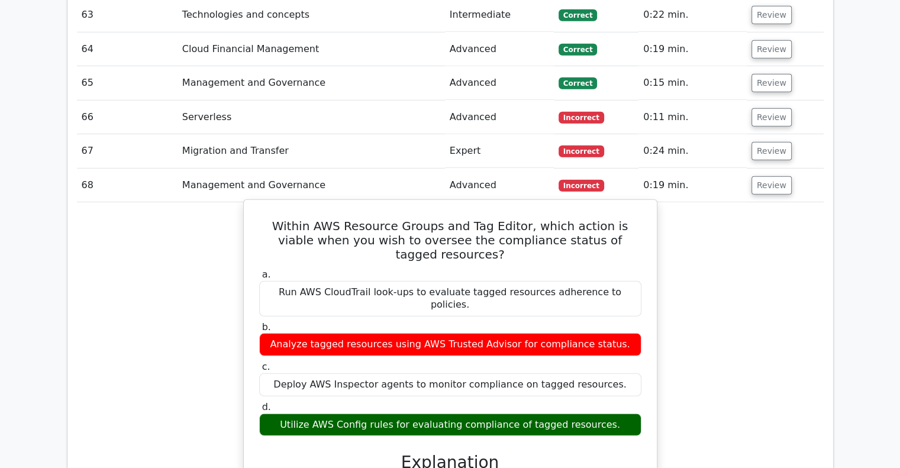
scroll to position [3409, 0]
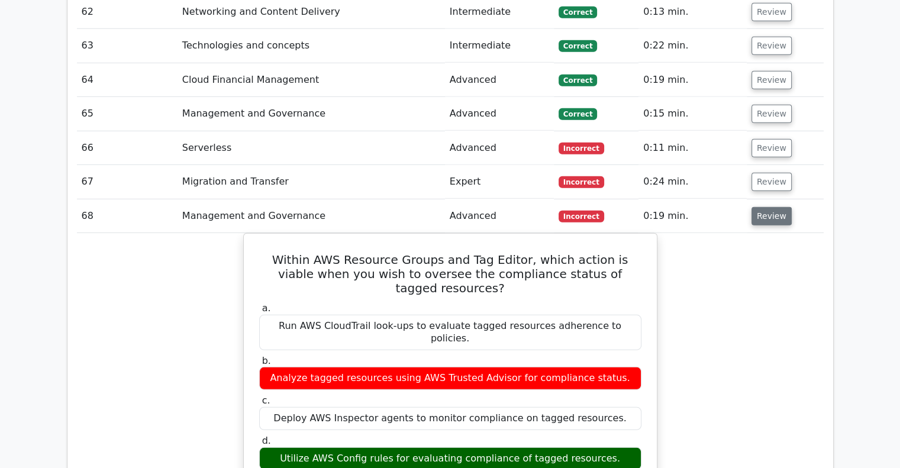
click at [756, 207] on button "Review" at bounding box center [771, 216] width 40 height 18
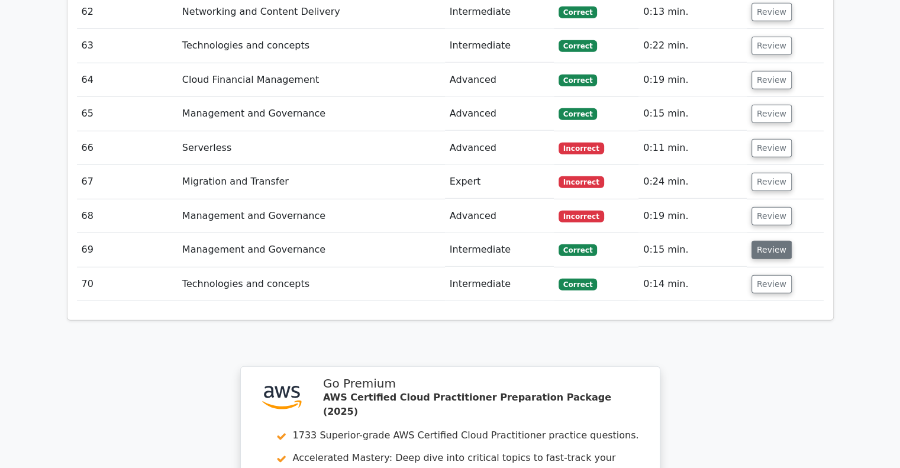
click at [757, 241] on button "Review" at bounding box center [771, 250] width 40 height 18
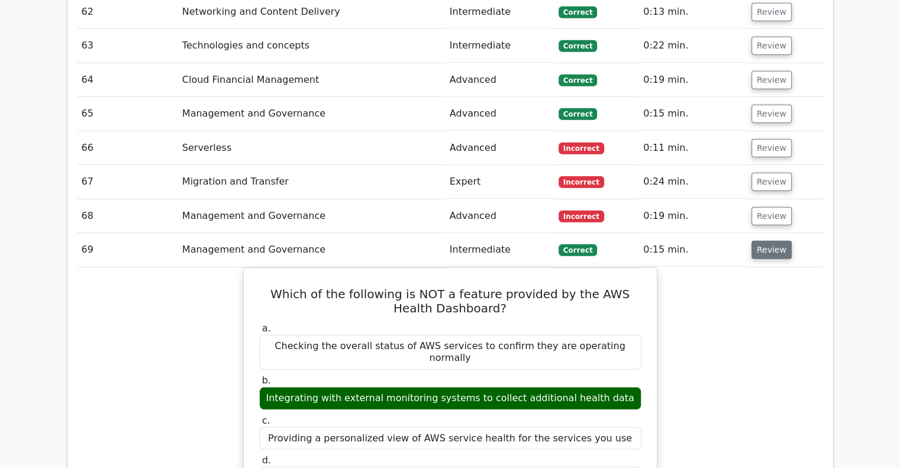
click at [768, 241] on button "Review" at bounding box center [771, 250] width 40 height 18
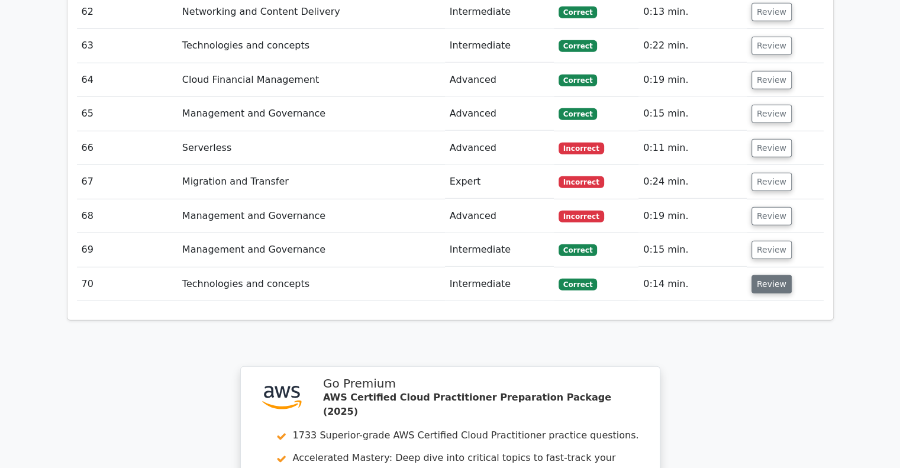
click at [774, 275] on button "Review" at bounding box center [771, 284] width 40 height 18
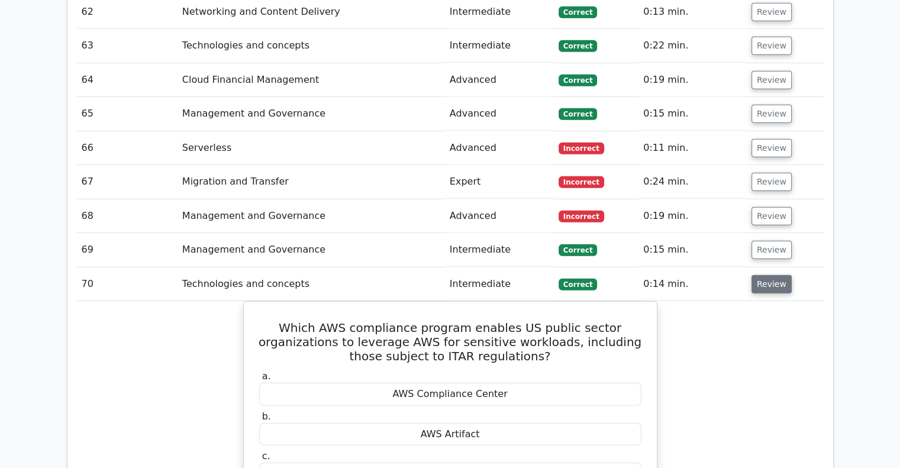
click at [774, 275] on button "Review" at bounding box center [771, 284] width 40 height 18
